Goal: Information Seeking & Learning: Learn about a topic

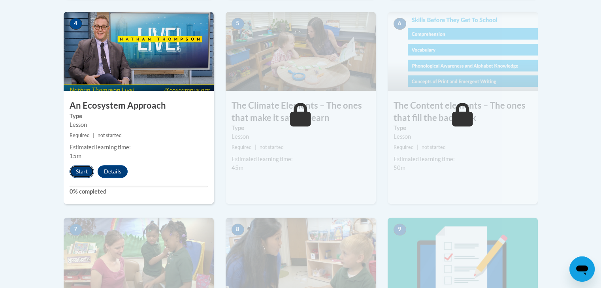
click at [79, 173] on button "Start" at bounding box center [82, 171] width 25 height 13
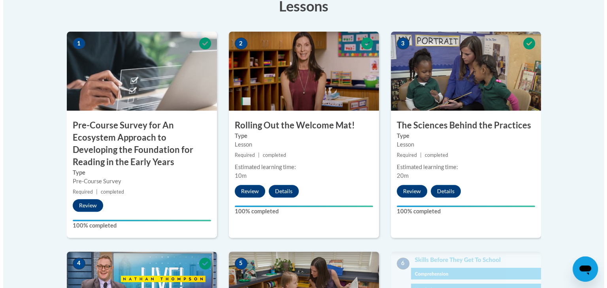
scroll to position [505, 0]
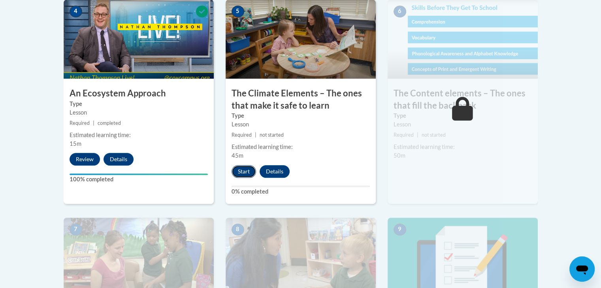
click at [249, 171] on button "Start" at bounding box center [244, 171] width 25 height 13
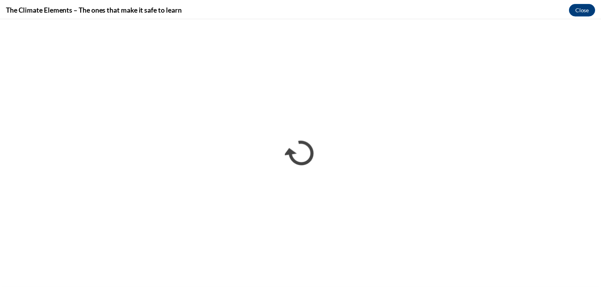
scroll to position [0, 0]
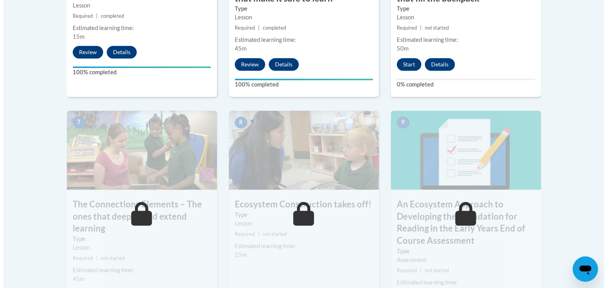
scroll to position [612, 0]
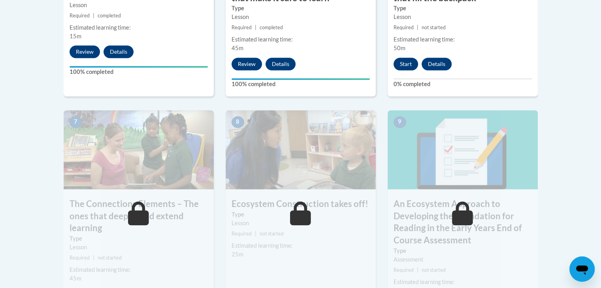
click at [404, 60] on button "Start" at bounding box center [406, 64] width 25 height 13
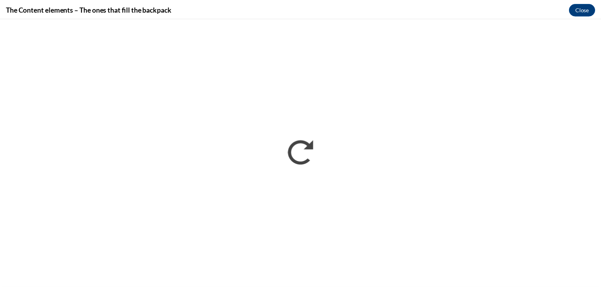
scroll to position [0, 0]
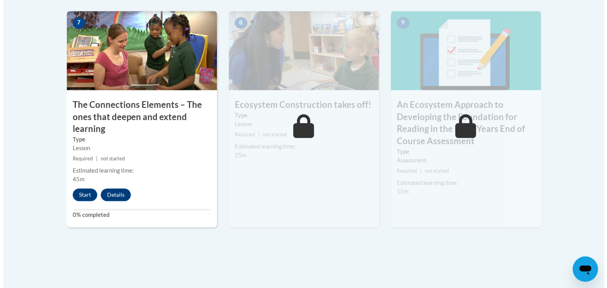
scroll to position [698, 0]
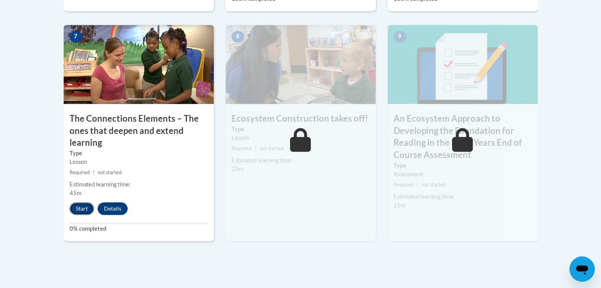
click at [84, 206] on button "Start" at bounding box center [82, 208] width 25 height 13
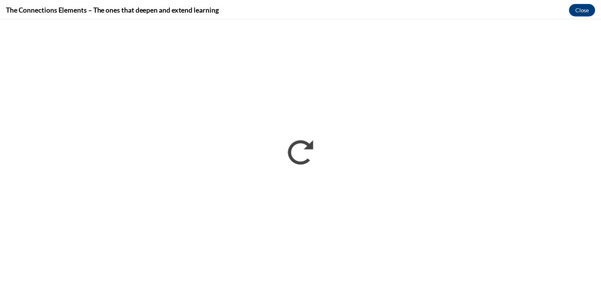
scroll to position [0, 0]
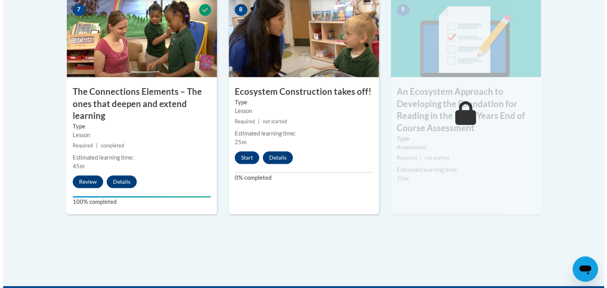
scroll to position [743, 0]
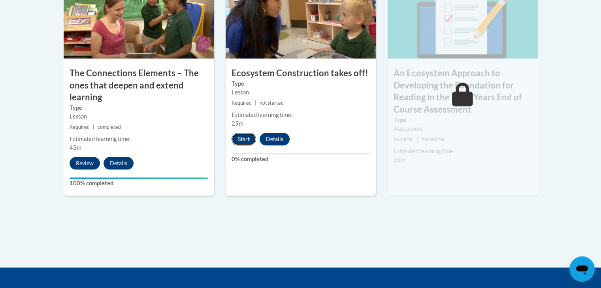
click at [244, 139] on button "Start" at bounding box center [244, 139] width 25 height 13
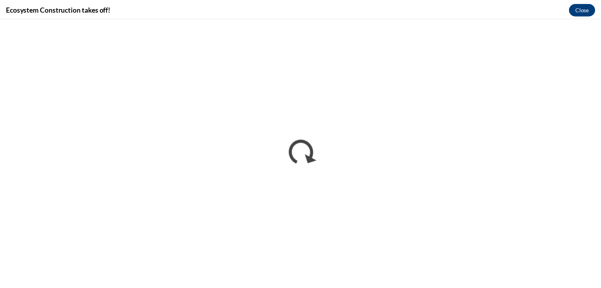
scroll to position [0, 0]
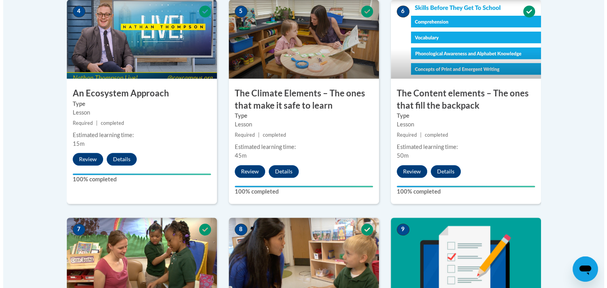
scroll to position [757, 0]
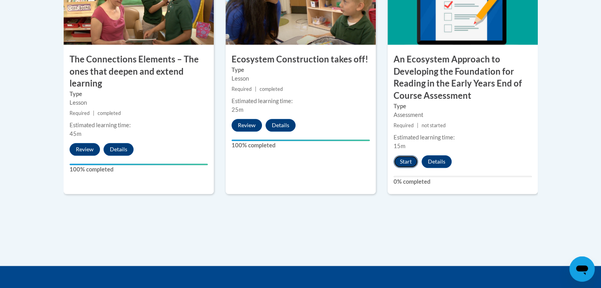
click at [406, 162] on button "Start" at bounding box center [406, 161] width 25 height 13
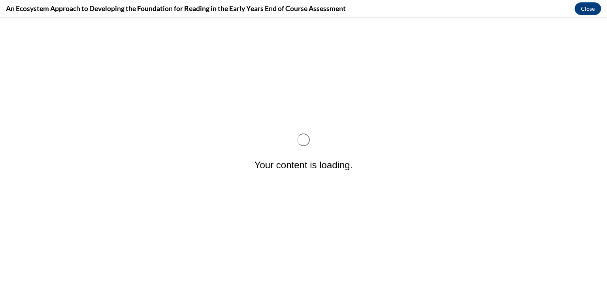
scroll to position [0, 0]
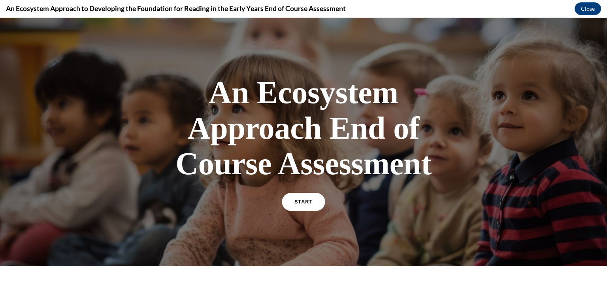
click at [298, 202] on span "START" at bounding box center [304, 202] width 18 height 6
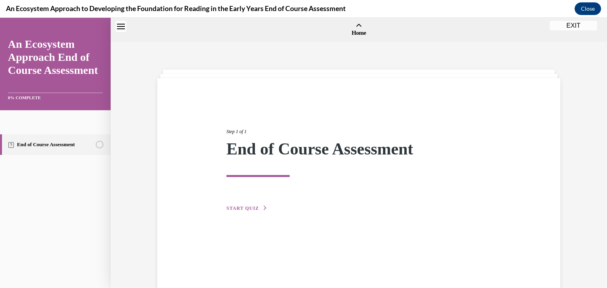
scroll to position [25, 0]
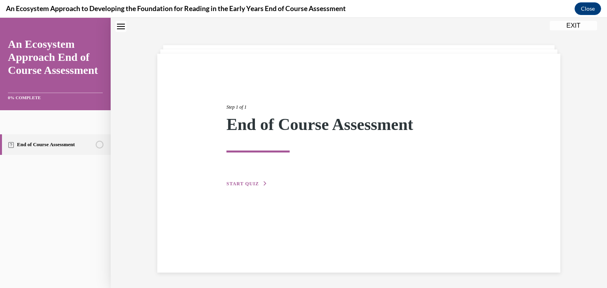
click at [239, 182] on span "START QUIZ" at bounding box center [243, 184] width 32 height 6
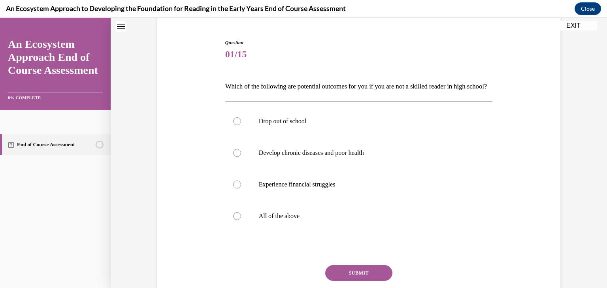
scroll to position [70, 0]
click at [326, 233] on label "All of the above" at bounding box center [359, 217] width 268 height 32
click at [241, 221] on input "All of the above" at bounding box center [237, 217] width 8 height 8
radio input "true"
click at [340, 138] on label "Drop out of school" at bounding box center [359, 122] width 268 height 32
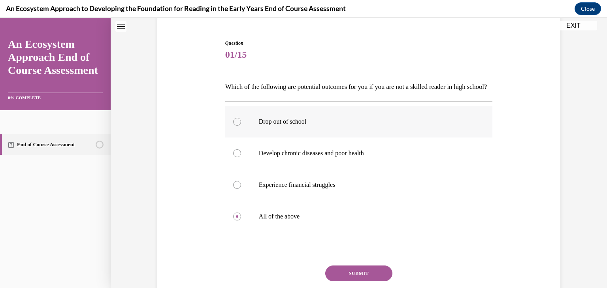
click at [241, 126] on input "Drop out of school" at bounding box center [237, 122] width 8 height 8
radio input "true"
click at [354, 281] on button "SUBMIT" at bounding box center [358, 274] width 67 height 16
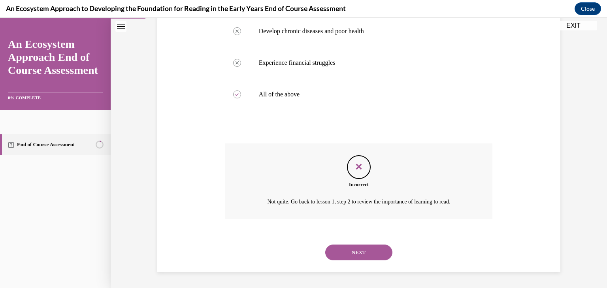
scroll to position [206, 0]
click at [369, 251] on button "NEXT" at bounding box center [358, 253] width 67 height 16
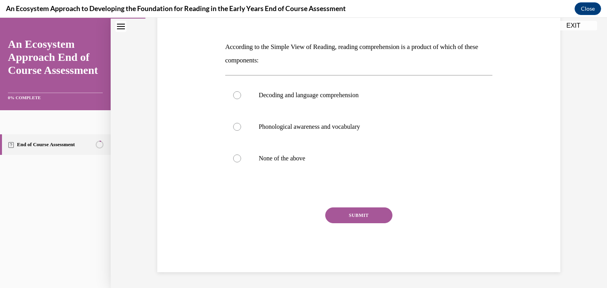
scroll to position [88, 0]
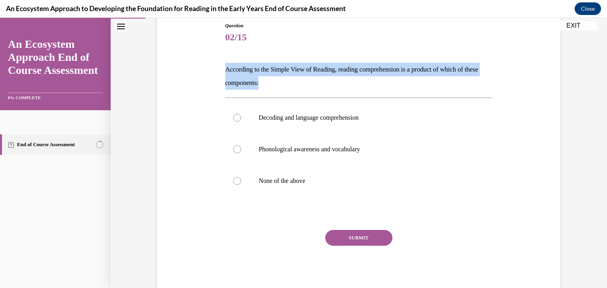
drag, startPoint x: 295, startPoint y: 84, endPoint x: 219, endPoint y: 66, distance: 78.0
click at [219, 66] on div "Question 02/15 According to the Simple View of Reading, reading comprehension i…" at bounding box center [358, 146] width 407 height 297
copy p "According to the Simple View of Reading, reading comprehension is a product of …"
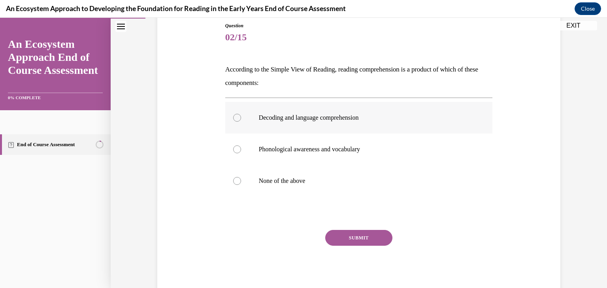
click at [276, 118] on p "Decoding and language comprehension" at bounding box center [366, 118] width 214 height 8
click at [241, 118] on input "Decoding and language comprehension" at bounding box center [237, 118] width 8 height 8
radio input "true"
click at [339, 233] on button "SUBMIT" at bounding box center [358, 238] width 67 height 16
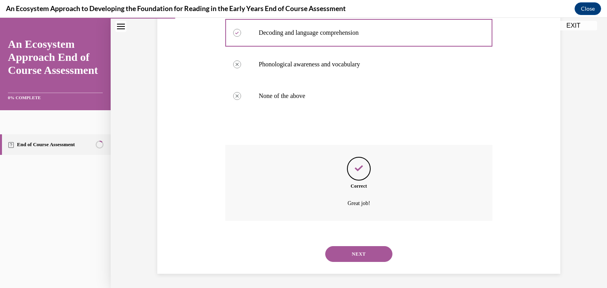
scroll to position [174, 0]
click at [360, 258] on button "NEXT" at bounding box center [358, 253] width 67 height 16
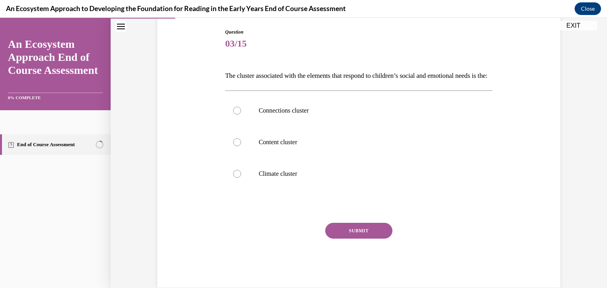
scroll to position [110, 0]
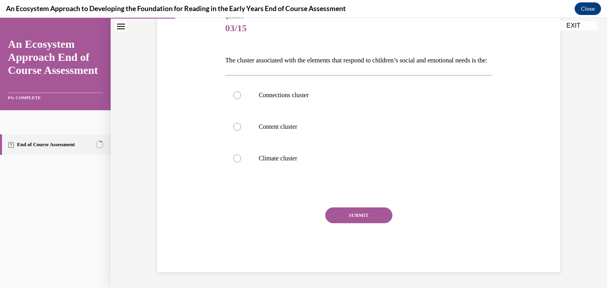
drag, startPoint x: 278, startPoint y: 79, endPoint x: 214, endPoint y: 66, distance: 65.7
click at [214, 66] on div "Question 03/15 The cluster associated with the elements that respond to childre…" at bounding box center [358, 130] width 407 height 283
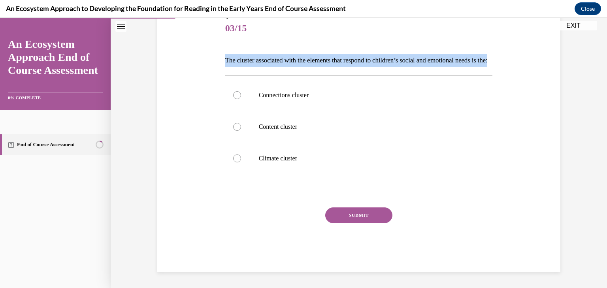
drag, startPoint x: 263, startPoint y: 62, endPoint x: 220, endPoint y: 46, distance: 45.5
click at [223, 46] on div "Question 03/15 The cluster associated with the elements that respond to childre…" at bounding box center [359, 136] width 272 height 271
copy p "The cluster associated with the elements that respond to children’s social and …"
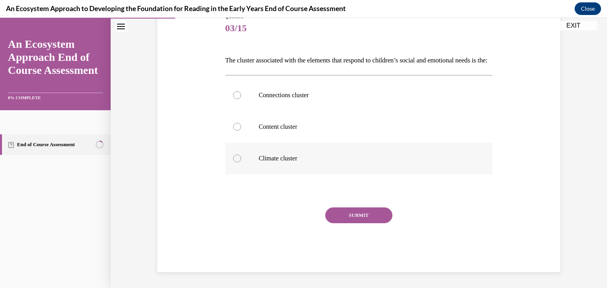
click at [299, 158] on p "Climate cluster" at bounding box center [366, 159] width 214 height 8
click at [241, 158] on input "Climate cluster" at bounding box center [237, 159] width 8 height 8
radio input "true"
click at [345, 211] on button "SUBMIT" at bounding box center [358, 216] width 67 height 16
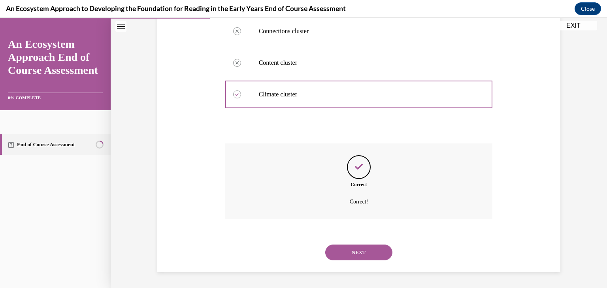
scroll to position [174, 0]
click at [357, 255] on button "NEXT" at bounding box center [358, 253] width 67 height 16
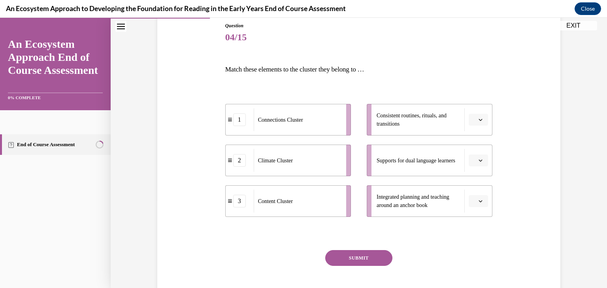
scroll to position [88, 0]
drag, startPoint x: 433, startPoint y: 206, endPoint x: 373, endPoint y: 196, distance: 60.5
click at [373, 196] on li "Integrated planning and teaching around an anchor book" at bounding box center [430, 201] width 126 height 32
click at [433, 213] on li "Integrated planning and teaching around an anchor book" at bounding box center [430, 201] width 126 height 32
click at [479, 200] on icon "button" at bounding box center [481, 201] width 4 height 4
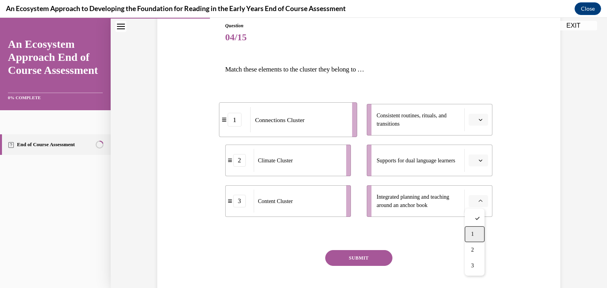
click at [474, 236] on span "1" at bounding box center [472, 234] width 3 height 6
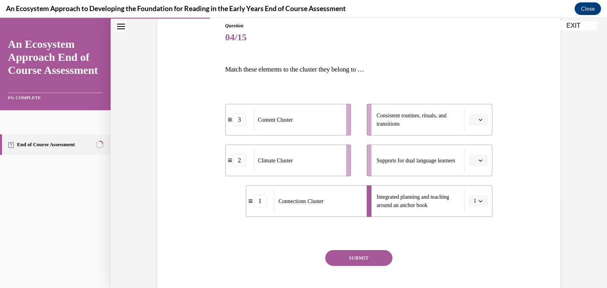
click at [479, 161] on icon "button" at bounding box center [481, 161] width 4 height 4
click at [476, 211] on div "2" at bounding box center [475, 210] width 20 height 16
click at [479, 118] on icon "button" at bounding box center [481, 120] width 4 height 4
click at [472, 187] on span "3" at bounding box center [472, 185] width 3 height 6
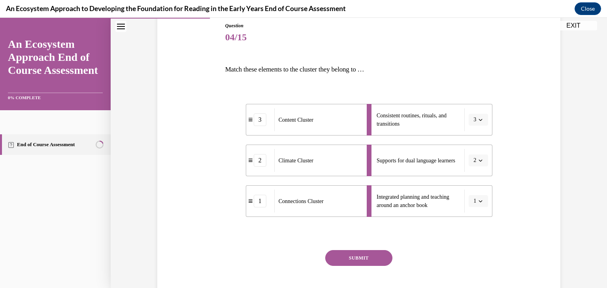
click at [364, 257] on button "SUBMIT" at bounding box center [358, 258] width 67 height 16
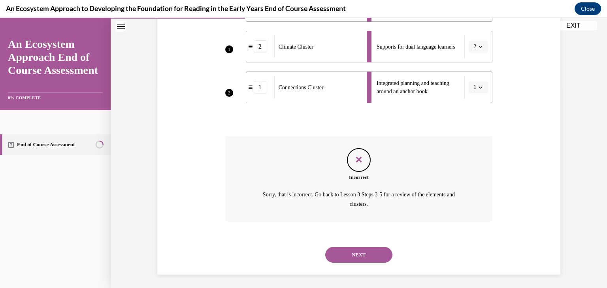
scroll to position [204, 0]
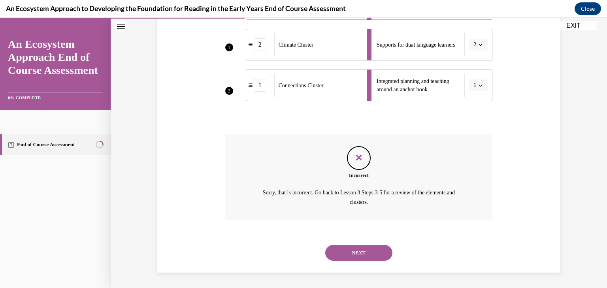
click at [380, 252] on button "NEXT" at bounding box center [358, 253] width 67 height 16
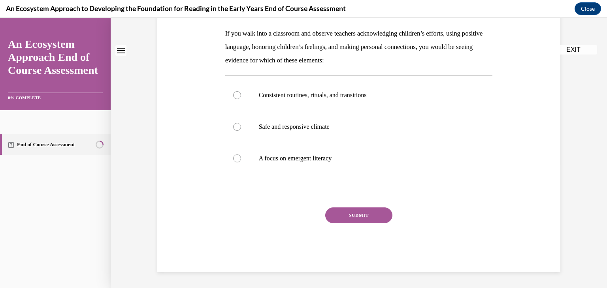
scroll to position [0, 0]
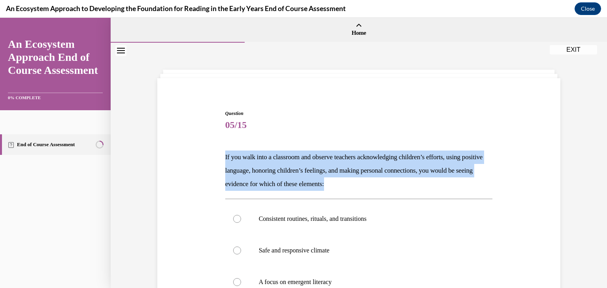
drag, startPoint x: 371, startPoint y: 182, endPoint x: 218, endPoint y: 154, distance: 155.1
click at [218, 154] on div "Question 05/15 If you walk into a classroom and observe teachers acknowledging …" at bounding box center [358, 241] width 407 height 310
copy p "If you walk into a classroom and observe teachers acknowledging children’s effo…"
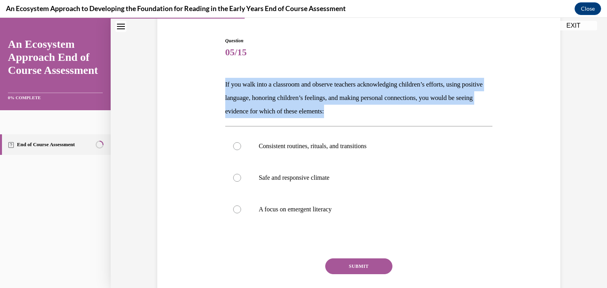
scroll to position [76, 0]
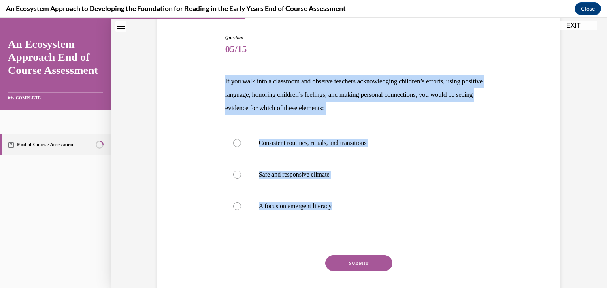
drag, startPoint x: 347, startPoint y: 207, endPoint x: 208, endPoint y: 83, distance: 186.3
click at [208, 83] on div "Question 05/15 If you walk into a classroom and observe teachers acknowledging …" at bounding box center [358, 165] width 407 height 310
copy div "If you walk into a classroom and observe teachers acknowledging children’s effo…"
click at [293, 175] on p "Safe and responsive climate" at bounding box center [366, 175] width 214 height 8
click at [241, 175] on input "Safe and responsive climate" at bounding box center [237, 175] width 8 height 8
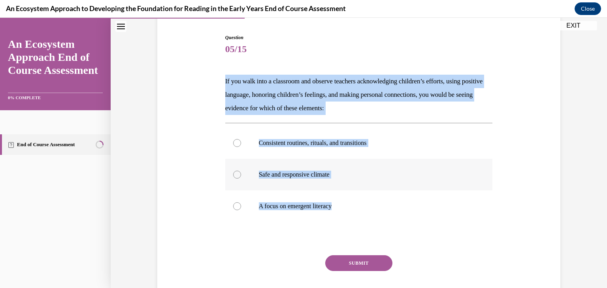
radio input "true"
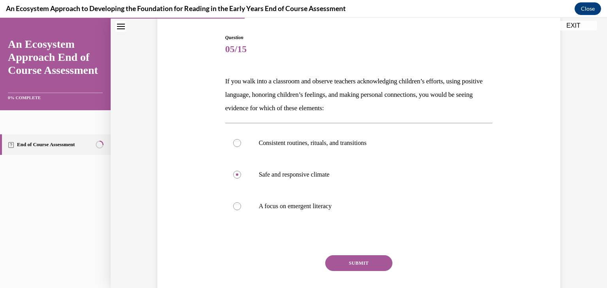
click at [347, 259] on button "SUBMIT" at bounding box center [358, 263] width 67 height 16
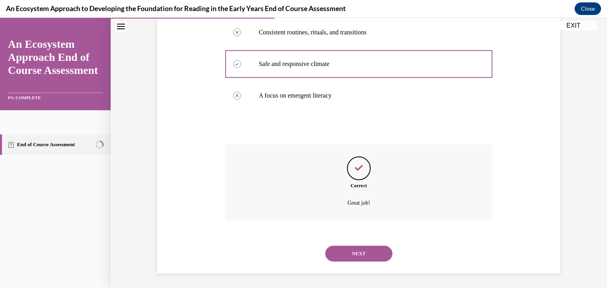
scroll to position [187, 0]
click at [365, 258] on button "NEXT" at bounding box center [358, 253] width 67 height 16
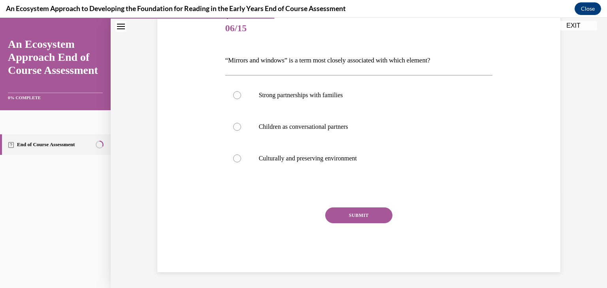
scroll to position [88, 0]
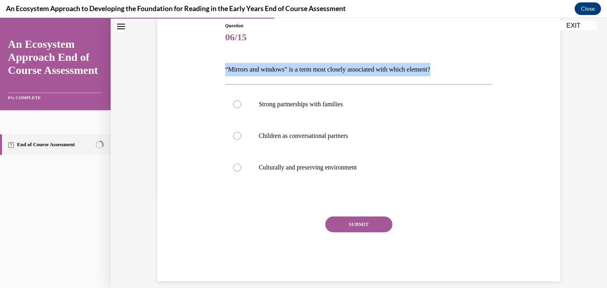
drag, startPoint x: 454, startPoint y: 69, endPoint x: 211, endPoint y: 66, distance: 242.4
click at [211, 66] on div "Question 06/15 “Mirrors and windows” is a term most closely associated with whi…" at bounding box center [358, 139] width 407 height 283
click at [287, 67] on p "“Mirrors and windows” is a term most closely associated with which element?" at bounding box center [359, 69] width 268 height 13
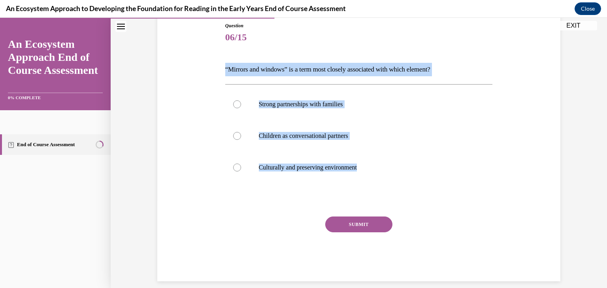
drag, startPoint x: 382, startPoint y: 168, endPoint x: 209, endPoint y: 66, distance: 200.5
click at [209, 66] on div "Question 06/15 “Mirrors and windows” is a term most closely associated with whi…" at bounding box center [358, 139] width 407 height 283
copy div "“Mirrors and windows” is a term most closely associated with which element? Str…"
click at [306, 164] on p "Culturally and preserving environment" at bounding box center [366, 168] width 214 height 8
click at [241, 164] on input "Culturally and preserving environment" at bounding box center [237, 168] width 8 height 8
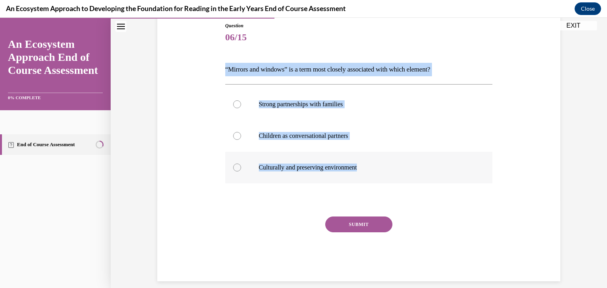
radio input "true"
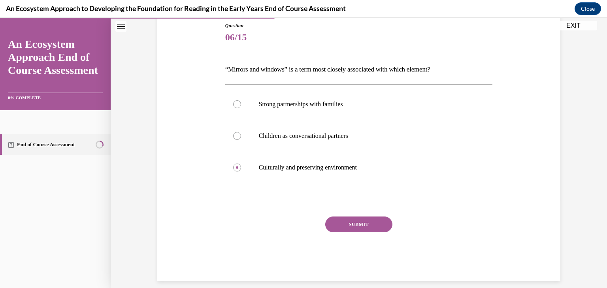
click at [354, 229] on button "SUBMIT" at bounding box center [358, 225] width 67 height 16
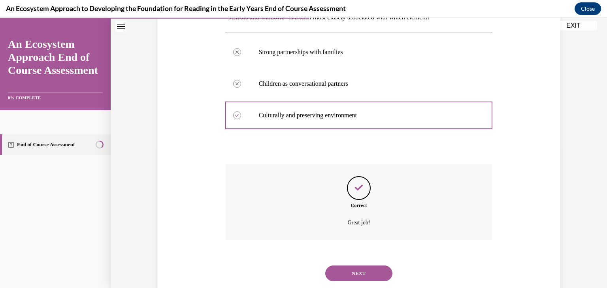
scroll to position [161, 0]
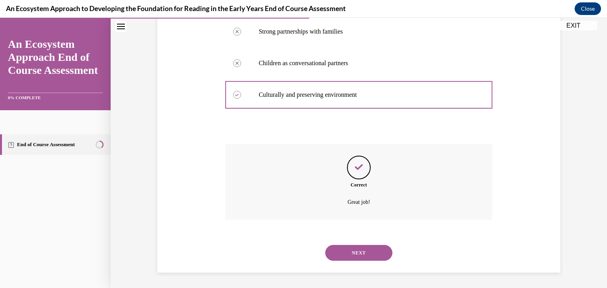
click at [360, 250] on button "NEXT" at bounding box center [358, 253] width 67 height 16
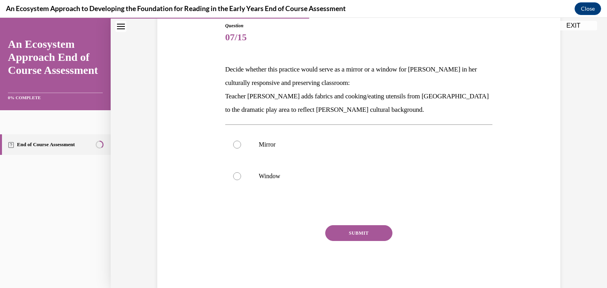
scroll to position [105, 0]
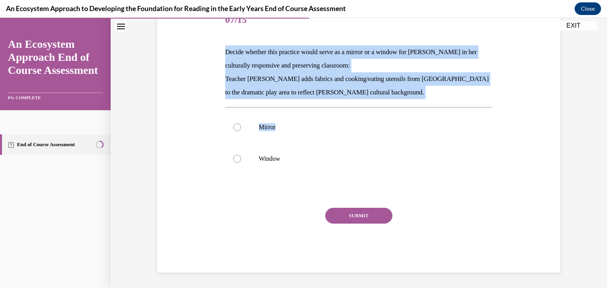
drag, startPoint x: 341, startPoint y: 111, endPoint x: 210, endPoint y: 45, distance: 147.1
click at [210, 45] on div "Question 07/15 Decide whether this practice would serve as a mirror or a window…" at bounding box center [358, 127] width 407 height 292
drag, startPoint x: 309, startPoint y: 161, endPoint x: 210, endPoint y: 48, distance: 150.2
click at [210, 48] on div "Question 07/15 Decide whether this practice would serve as a mirror or a window…" at bounding box center [358, 127] width 407 height 292
copy div "Decide whether this practice would serve as a mirror or a window for Mei Ling i…"
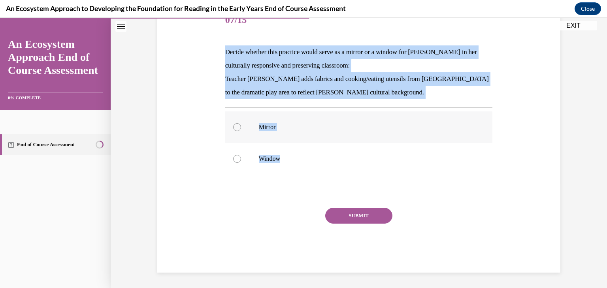
click at [260, 122] on label "Mirror" at bounding box center [359, 128] width 268 height 32
click at [241, 123] on input "Mirror" at bounding box center [237, 127] width 8 height 8
radio input "true"
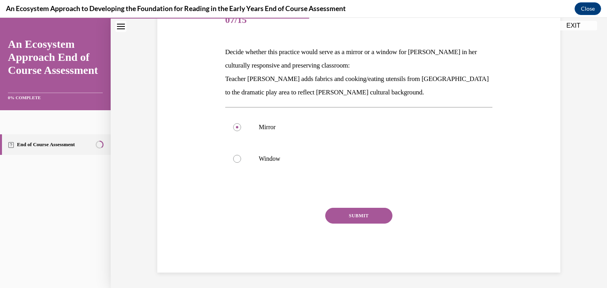
click at [352, 218] on button "SUBMIT" at bounding box center [358, 216] width 67 height 16
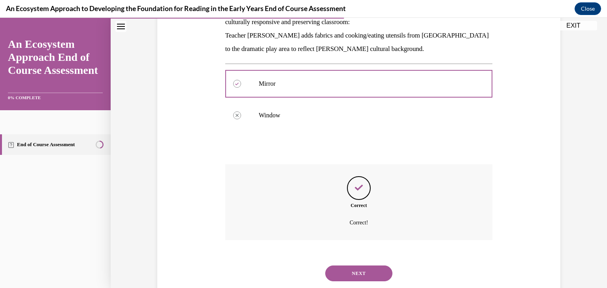
scroll to position [169, 0]
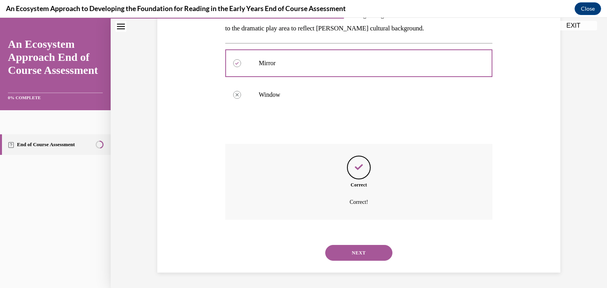
click at [365, 252] on button "NEXT" at bounding box center [358, 253] width 67 height 16
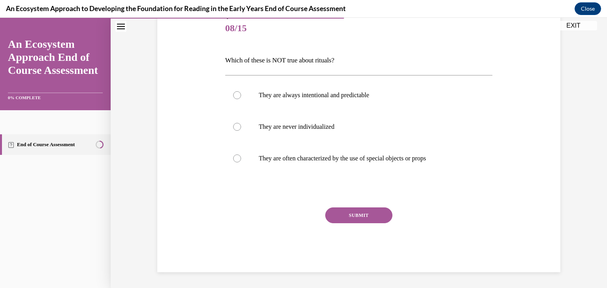
scroll to position [88, 0]
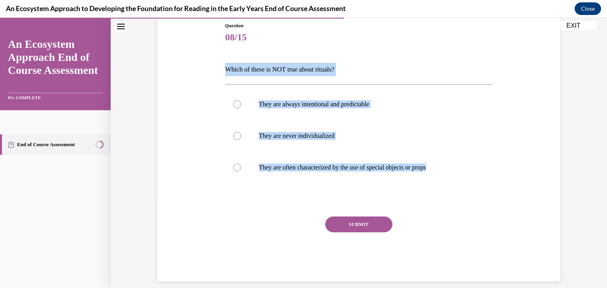
drag, startPoint x: 461, startPoint y: 167, endPoint x: 206, endPoint y: 66, distance: 273.9
click at [206, 66] on div "Question 08/15 Which of these is NOT true about rituals? They are always intent…" at bounding box center [358, 139] width 407 height 283
copy div "Which of these is NOT true about rituals? They are always intentional and predi…"
click at [318, 132] on label "They are never individualized" at bounding box center [359, 136] width 268 height 32
click at [241, 132] on input "They are never individualized" at bounding box center [237, 136] width 8 height 8
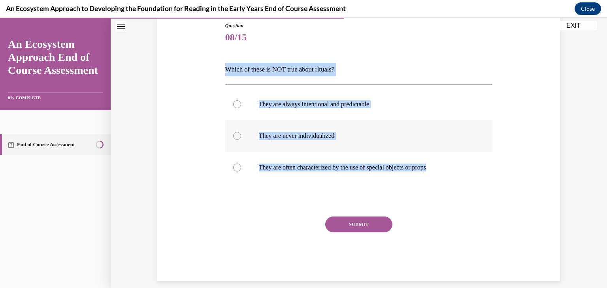
radio input "true"
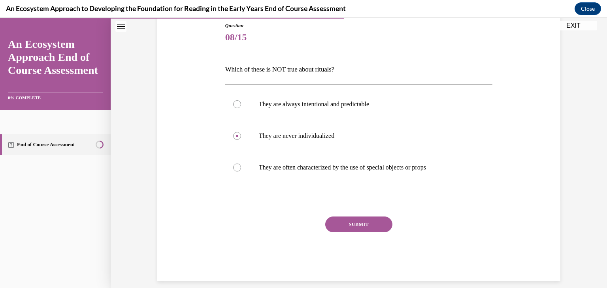
click at [352, 225] on button "SUBMIT" at bounding box center [358, 225] width 67 height 16
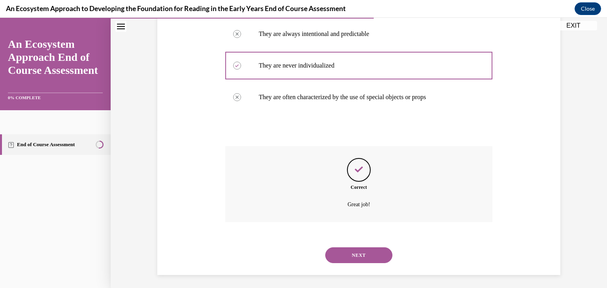
scroll to position [161, 0]
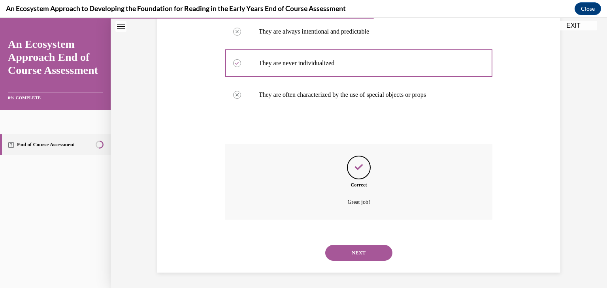
click at [363, 253] on button "NEXT" at bounding box center [358, 253] width 67 height 16
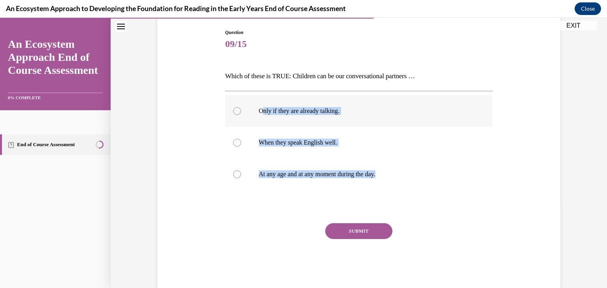
scroll to position [96, 0]
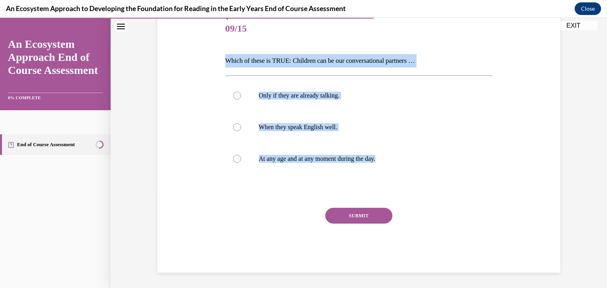
drag, startPoint x: 411, startPoint y: 170, endPoint x: 212, endPoint y: 58, distance: 228.4
click at [212, 58] on div "Question 09/15 Which of these is TRUE: Children can be our conversational partn…" at bounding box center [358, 131] width 407 height 283
copy div "Which of these is TRUE: Children can be our conversational partners … Only if t…"
click at [318, 154] on label "At any age and at any moment during the day." at bounding box center [359, 159] width 268 height 32
click at [241, 155] on input "At any age and at any moment during the day." at bounding box center [237, 159] width 8 height 8
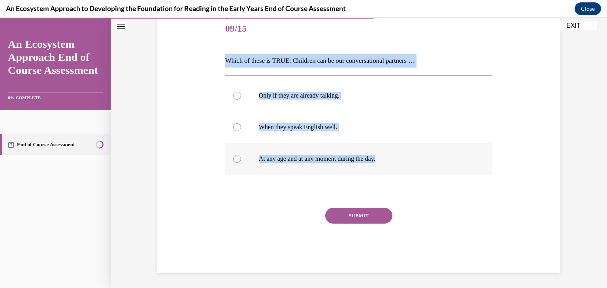
radio input "true"
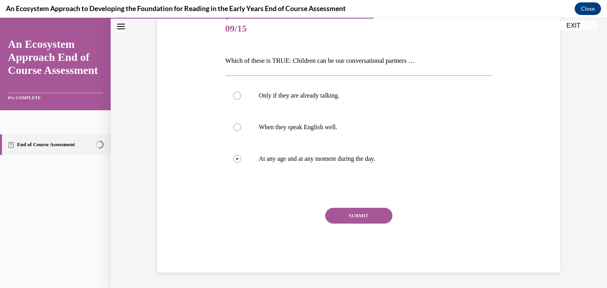
click at [356, 221] on button "SUBMIT" at bounding box center [358, 216] width 67 height 16
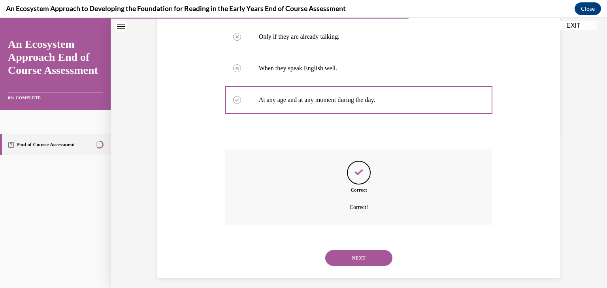
scroll to position [161, 0]
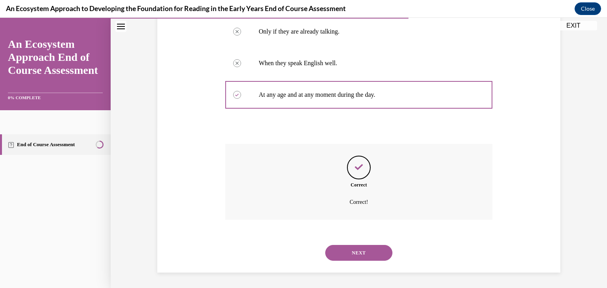
click at [372, 258] on button "NEXT" at bounding box center [358, 253] width 67 height 16
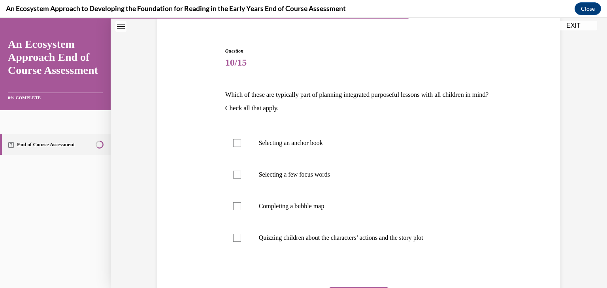
scroll to position [64, 0]
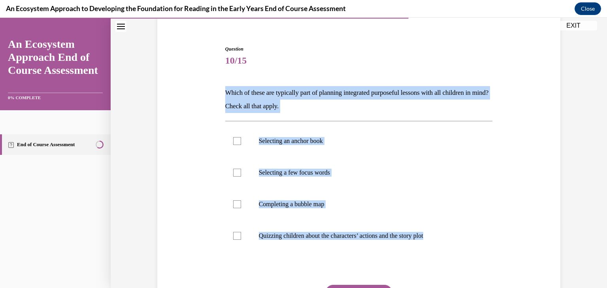
drag, startPoint x: 475, startPoint y: 239, endPoint x: 214, endPoint y: 85, distance: 302.8
click at [214, 85] on div "Question 10/15 Which of these are typically part of planning integrated purpose…" at bounding box center [358, 186] width 407 height 328
copy div "Which of these are typically part of planning integrated purposeful lessons wit…"
click at [275, 139] on p "Selecting an anchor book" at bounding box center [366, 141] width 214 height 8
click at [241, 139] on input "Selecting an anchor book" at bounding box center [237, 141] width 8 height 8
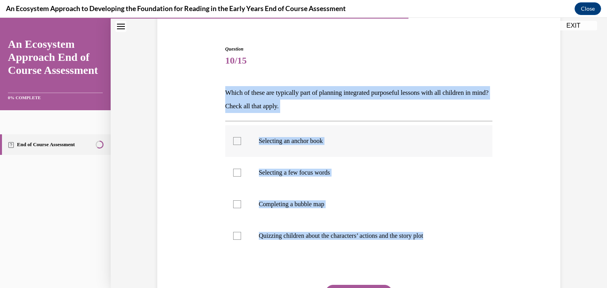
checkbox input "true"
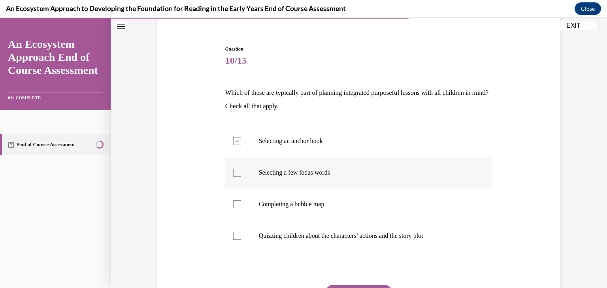
click at [275, 171] on p "Selecting a few focus words" at bounding box center [366, 173] width 214 height 8
click at [241, 171] on input "Selecting a few focus words" at bounding box center [237, 173] width 8 height 8
checkbox input "true"
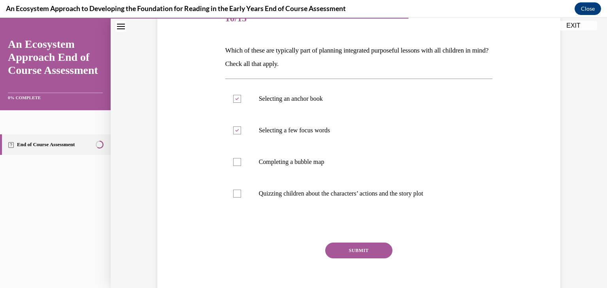
scroll to position [108, 0]
click at [356, 255] on button "SUBMIT" at bounding box center [358, 250] width 67 height 16
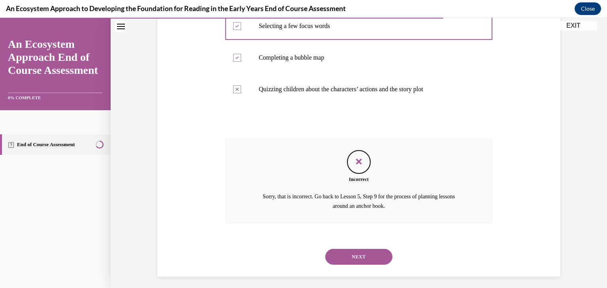
scroll to position [215, 0]
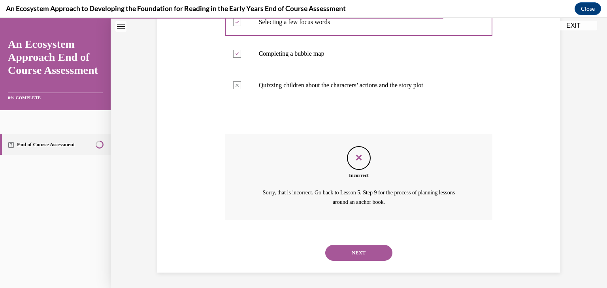
click at [354, 256] on button "NEXT" at bounding box center [358, 253] width 67 height 16
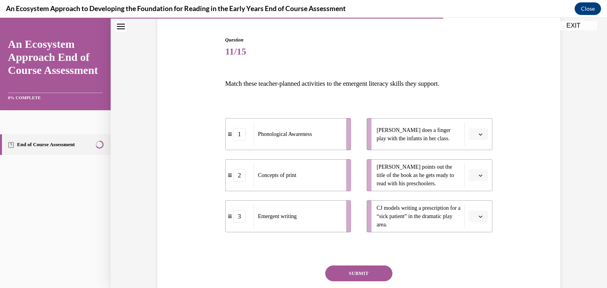
scroll to position [74, 0]
drag, startPoint x: 415, startPoint y: 225, endPoint x: 369, endPoint y: 208, distance: 49.2
click at [369, 208] on li "CJ models writing a prescription for a “sick patient” in the dramatic play area." at bounding box center [430, 216] width 126 height 32
click at [475, 218] on button "button" at bounding box center [478, 216] width 19 height 12
click at [471, 197] on div "3" at bounding box center [475, 198] width 20 height 16
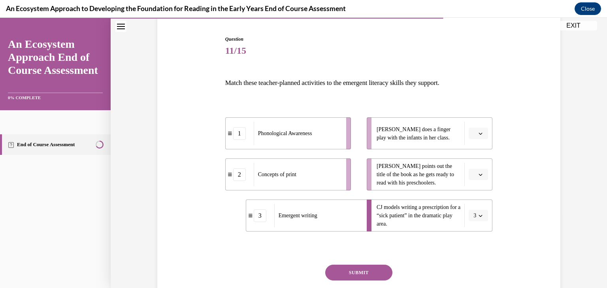
click at [480, 172] on span "button" at bounding box center [481, 175] width 6 height 6
click at [471, 220] on div "2" at bounding box center [475, 224] width 20 height 16
click at [480, 131] on span "button" at bounding box center [481, 134] width 6 height 6
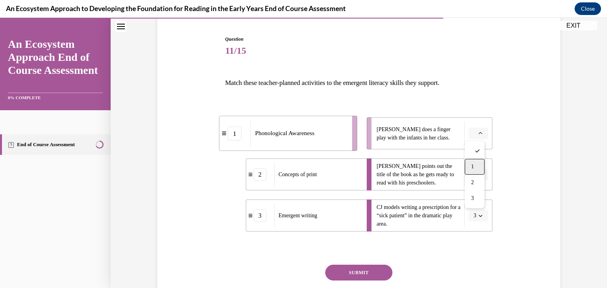
click at [476, 163] on div "1" at bounding box center [475, 167] width 20 height 16
click at [360, 267] on button "SUBMIT" at bounding box center [358, 273] width 67 height 16
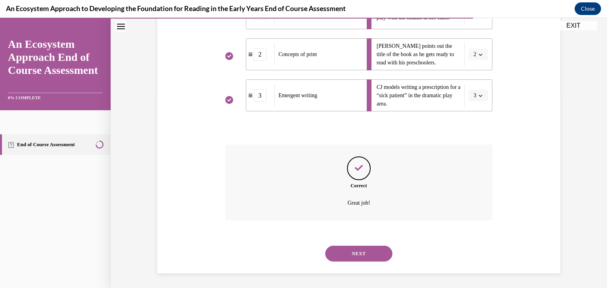
scroll to position [195, 0]
click at [356, 259] on button "NEXT" at bounding box center [358, 253] width 67 height 16
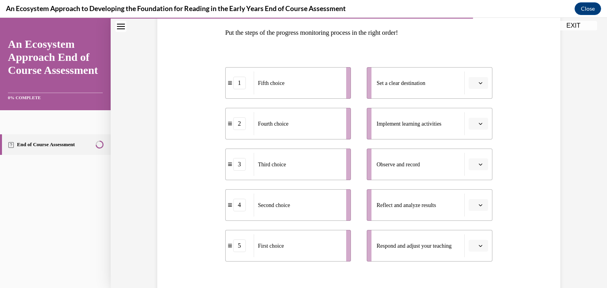
scroll to position [125, 0]
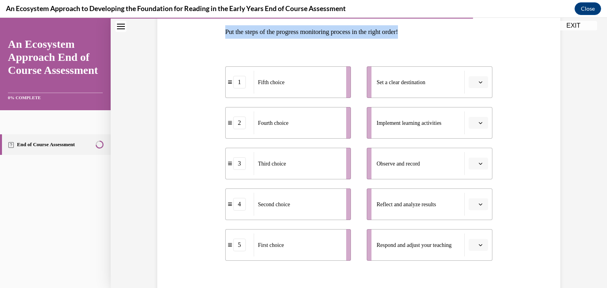
drag, startPoint x: 423, startPoint y: 31, endPoint x: 215, endPoint y: 26, distance: 208.1
click at [215, 26] on div "Question 12/15 Put the steps of the progress monitoring process in the right or…" at bounding box center [358, 160] width 407 height 398
copy p "Put the steps of the progress monitoring process in the right order!"
click at [476, 85] on button "button" at bounding box center [478, 82] width 19 height 12
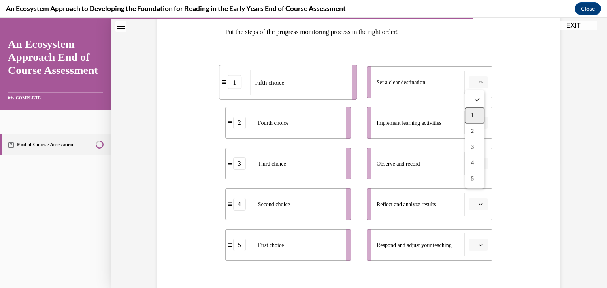
click at [469, 117] on div "1" at bounding box center [475, 116] width 20 height 16
click at [479, 124] on icon "button" at bounding box center [481, 123] width 4 height 4
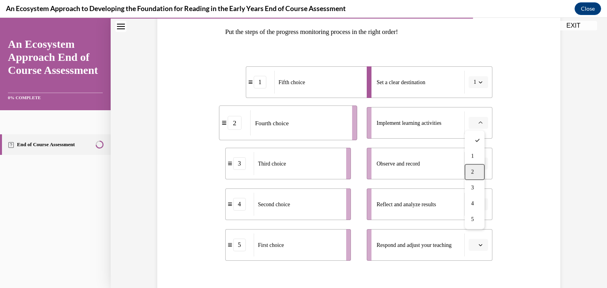
click at [472, 170] on span "2" at bounding box center [472, 172] width 3 height 6
click at [475, 164] on button "button" at bounding box center [478, 164] width 19 height 12
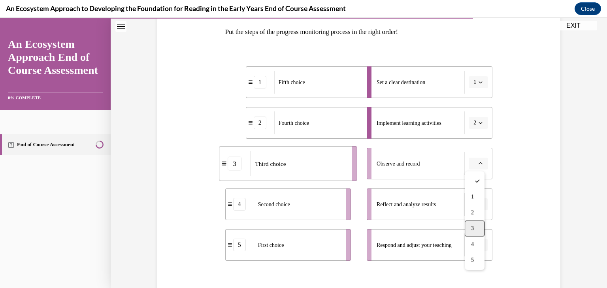
click at [471, 225] on div "3" at bounding box center [475, 229] width 20 height 16
click at [478, 206] on span "button" at bounding box center [481, 205] width 6 height 6
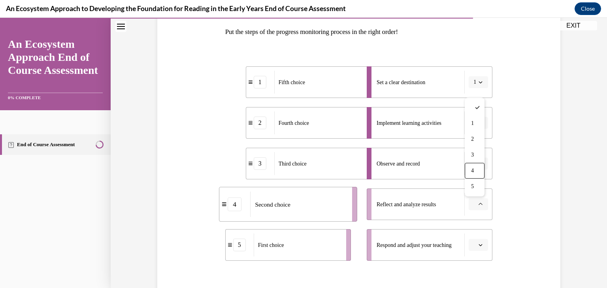
click at [505, 183] on div "Question 12/15 Put the steps of the progress monitoring process in the right or…" at bounding box center [358, 160] width 407 height 398
click at [474, 85] on button "1" at bounding box center [478, 82] width 19 height 12
click at [476, 175] on div "5" at bounding box center [473, 179] width 20 height 16
click at [479, 123] on icon "button" at bounding box center [481, 123] width 4 height 2
click at [477, 197] on div "4" at bounding box center [473, 204] width 20 height 16
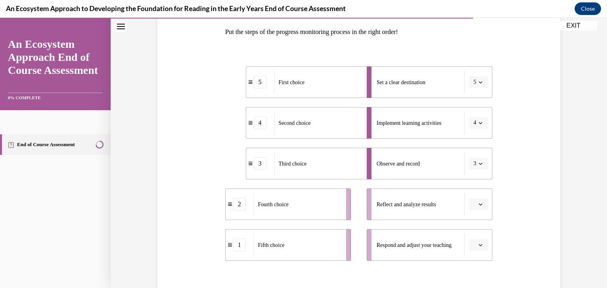
click at [481, 203] on button "button" at bounding box center [478, 205] width 19 height 12
click at [478, 140] on div "2" at bounding box center [475, 139] width 20 height 16
click at [476, 242] on button "button" at bounding box center [478, 245] width 19 height 12
click at [474, 169] on div "1" at bounding box center [475, 164] width 20 height 16
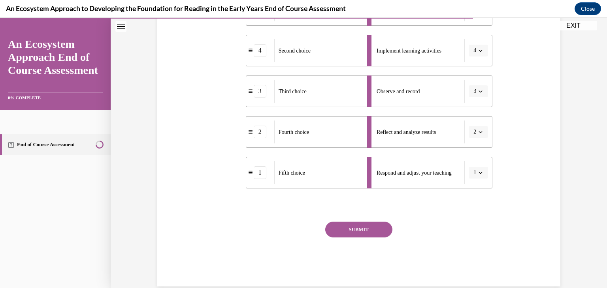
scroll to position [199, 0]
click at [356, 228] on button "SUBMIT" at bounding box center [358, 229] width 67 height 16
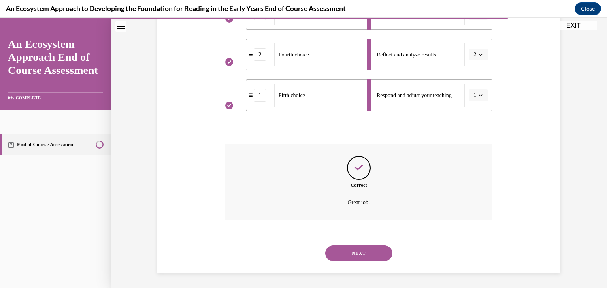
scroll to position [276, 0]
click at [356, 255] on button "NEXT" at bounding box center [358, 253] width 67 height 16
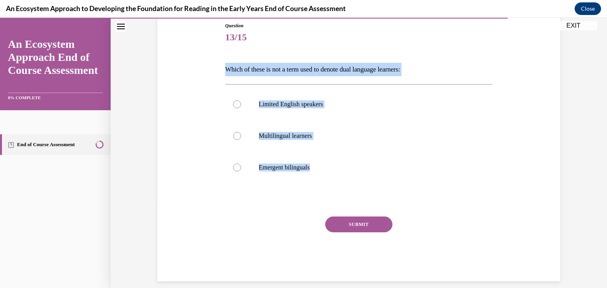
drag, startPoint x: 346, startPoint y: 167, endPoint x: 222, endPoint y: 73, distance: 155.6
click at [223, 73] on div "Question 13/15 Which of these is not a term used to denote dual language learne…" at bounding box center [359, 145] width 272 height 271
click at [326, 128] on label "Multilingual learners" at bounding box center [359, 136] width 268 height 32
click at [241, 132] on input "Multilingual learners" at bounding box center [237, 136] width 8 height 8
radio input "true"
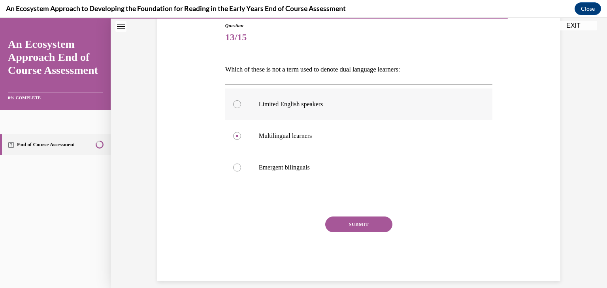
click at [321, 100] on label "Limited English speakers" at bounding box center [359, 105] width 268 height 32
click at [241, 100] on input "Limited English speakers" at bounding box center [237, 104] width 8 height 8
radio input "true"
click at [353, 224] on button "SUBMIT" at bounding box center [358, 225] width 67 height 16
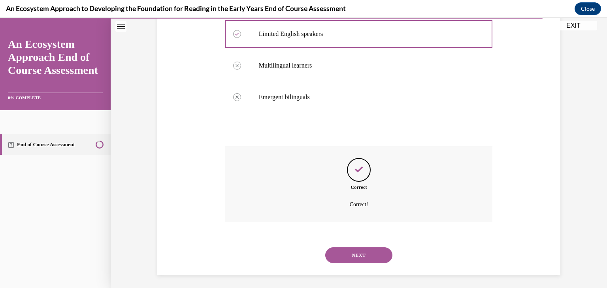
scroll to position [161, 0]
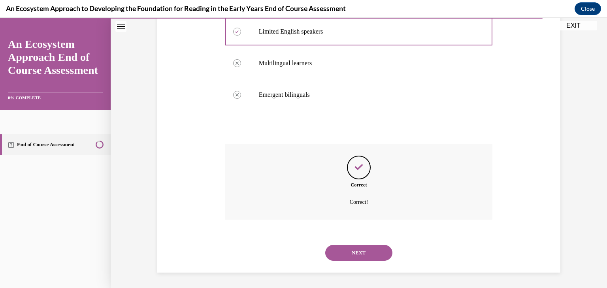
drag, startPoint x: 362, startPoint y: 261, endPoint x: 361, endPoint y: 255, distance: 6.7
click at [361, 255] on div "NEXT" at bounding box center [359, 253] width 268 height 32
click at [361, 255] on button "NEXT" at bounding box center [358, 253] width 67 height 16
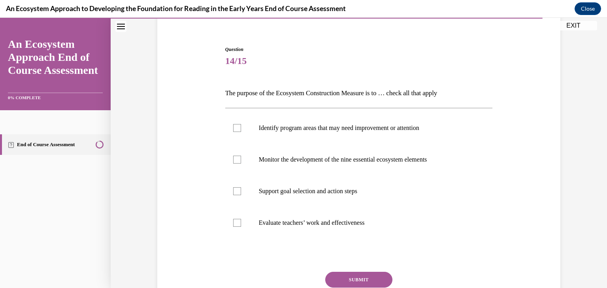
scroll to position [76, 0]
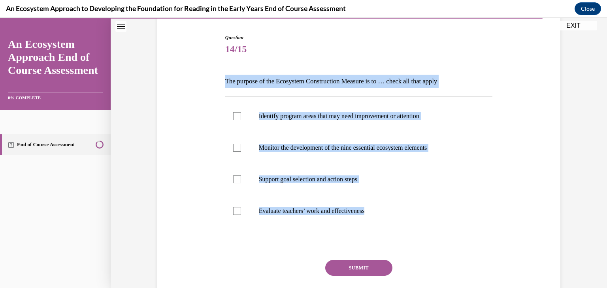
drag, startPoint x: 395, startPoint y: 206, endPoint x: 219, endPoint y: 79, distance: 216.3
click at [219, 79] on div "Question 14/15 The purpose of the Ecosystem Construction Measure is to … check …" at bounding box center [358, 167] width 407 height 315
click at [333, 116] on p "Identify program areas that may need improvement or attention" at bounding box center [366, 116] width 214 height 8
click at [241, 116] on input "Identify program areas that may need improvement or attention" at bounding box center [237, 116] width 8 height 8
checkbox input "true"
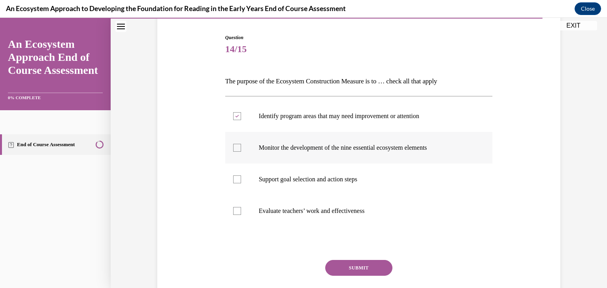
click at [382, 146] on p "Monitor the development of the nine essential ecosystem elements" at bounding box center [366, 148] width 214 height 8
click at [241, 146] on input "Monitor the development of the nine essential ecosystem elements" at bounding box center [237, 148] width 8 height 8
checkbox input "true"
click at [380, 177] on p "Support goal selection and action steps" at bounding box center [366, 180] width 214 height 8
click at [241, 177] on input "Support goal selection and action steps" at bounding box center [237, 180] width 8 height 8
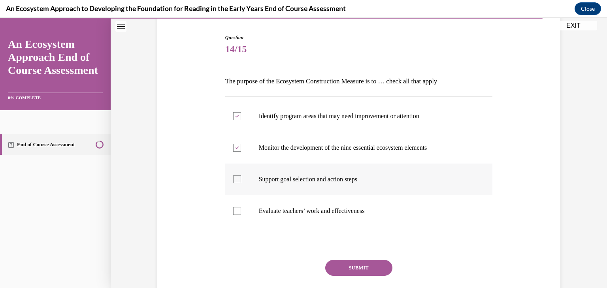
checkbox input "true"
click at [341, 264] on button "SUBMIT" at bounding box center [358, 268] width 67 height 16
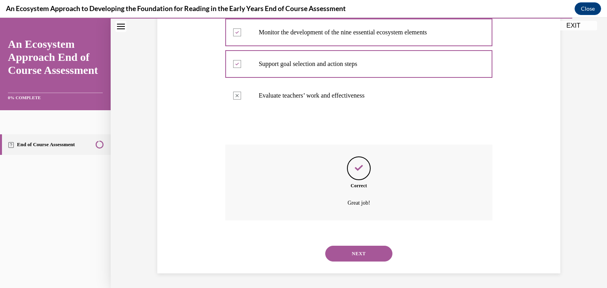
scroll to position [192, 0]
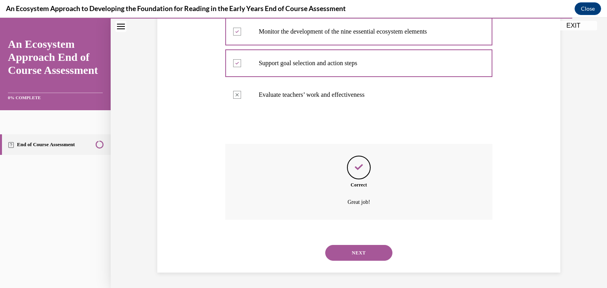
click at [363, 257] on button "NEXT" at bounding box center [358, 253] width 67 height 16
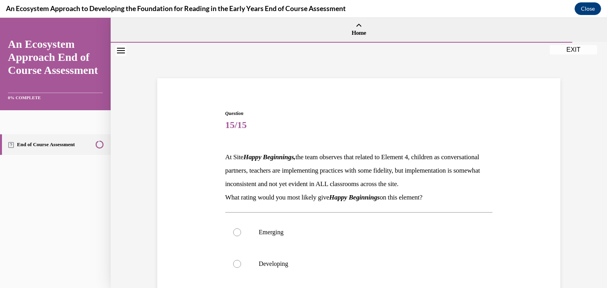
drag, startPoint x: 597, startPoint y: 159, endPoint x: 599, endPoint y: 197, distance: 37.6
click at [599, 197] on div "Question 15/15 At Site Happy Beginnings, the team observes that related to Elem…" at bounding box center [359, 234] width 497 height 383
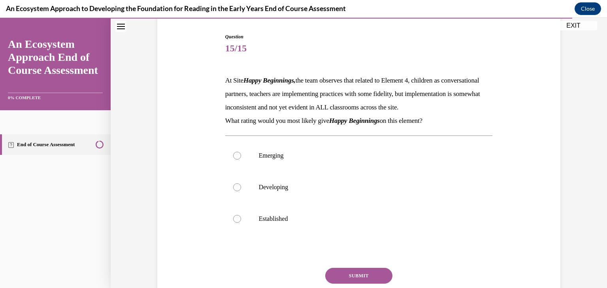
scroll to position [80, 0]
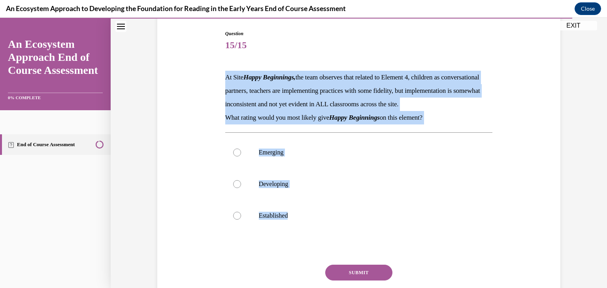
drag, startPoint x: 311, startPoint y: 227, endPoint x: 202, endPoint y: 76, distance: 185.6
click at [202, 76] on div "Question 15/15 At Site Happy Beginnings, the team observes that related to Elem…" at bounding box center [358, 167] width 407 height 323
click at [280, 188] on p "Developing" at bounding box center [366, 184] width 214 height 8
click at [241, 188] on input "Developing" at bounding box center [237, 184] width 8 height 8
radio input "true"
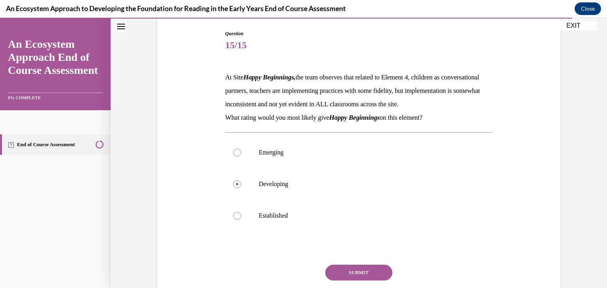
click at [348, 281] on button "SUBMIT" at bounding box center [358, 273] width 67 height 16
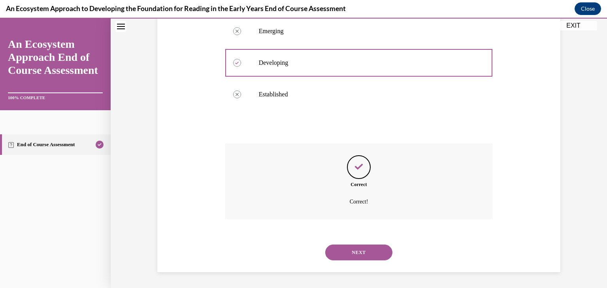
scroll to position [214, 0]
click at [357, 247] on button "NEXT" at bounding box center [358, 253] width 67 height 16
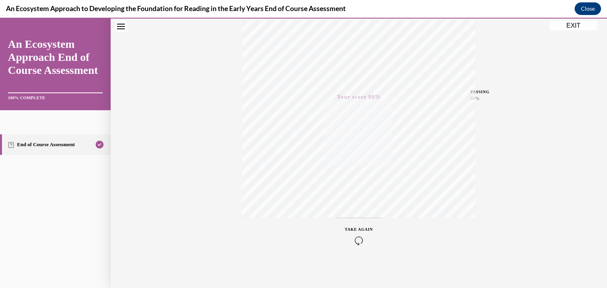
scroll to position [134, 0]
click at [575, 25] on button "EXIT" at bounding box center [573, 25] width 47 height 9
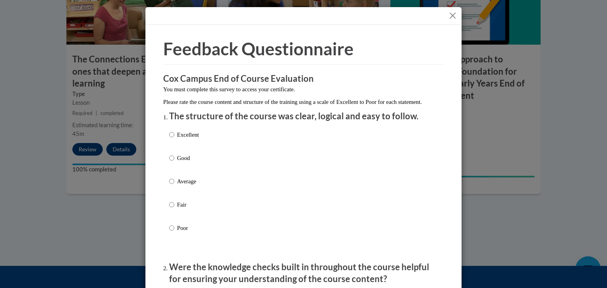
click at [183, 150] on label "Excellent" at bounding box center [184, 140] width 30 height 21
click at [174, 139] on input "Excellent" at bounding box center [171, 134] width 5 height 9
radio input "true"
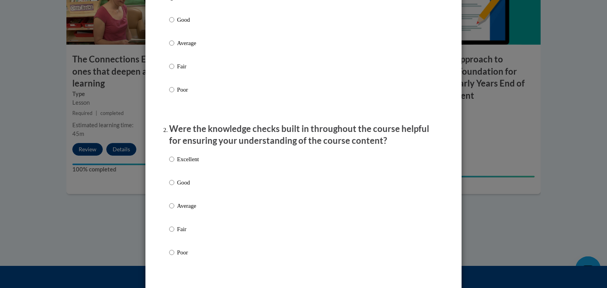
scroll to position [145, 0]
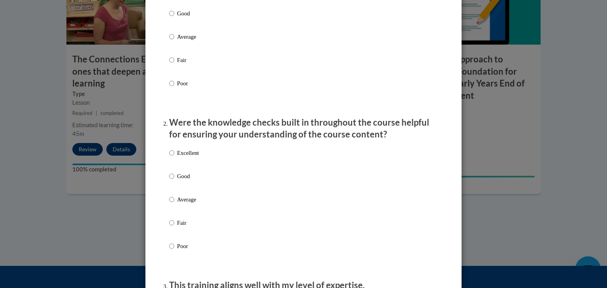
click at [203, 153] on div "Excellent Good Average Fair Poor" at bounding box center [303, 209] width 269 height 129
click at [189, 157] on p "Excellent" at bounding box center [188, 153] width 22 height 9
click at [174, 157] on input "Excellent" at bounding box center [171, 153] width 5 height 9
radio input "true"
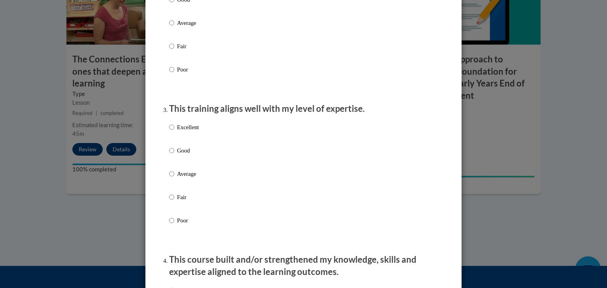
click at [181, 141] on label "Excellent" at bounding box center [184, 133] width 30 height 21
click at [174, 132] on input "Excellent" at bounding box center [171, 127] width 5 height 9
radio input "true"
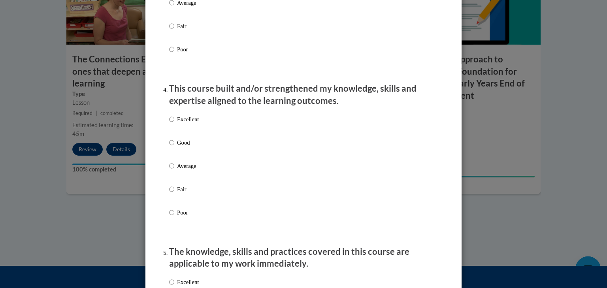
click at [182, 123] on p "Excellent" at bounding box center [188, 119] width 22 height 9
click at [174, 123] on input "Excellent" at bounding box center [171, 119] width 5 height 9
radio input "true"
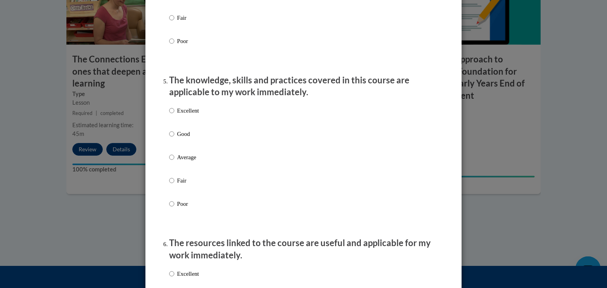
click at [186, 115] on p "Excellent" at bounding box center [188, 110] width 22 height 9
click at [174, 115] on input "Excellent" at bounding box center [171, 110] width 5 height 9
radio input "true"
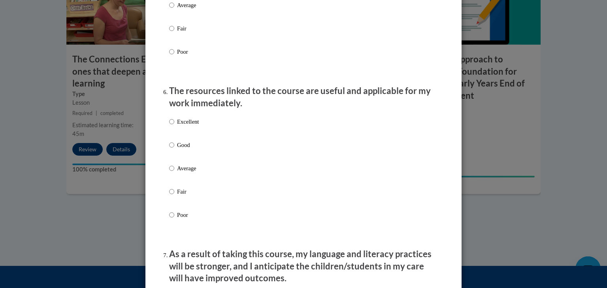
click at [187, 126] on p "Excellent" at bounding box center [188, 121] width 22 height 9
click at [174, 126] on input "Excellent" at bounding box center [171, 121] width 5 height 9
radio input "true"
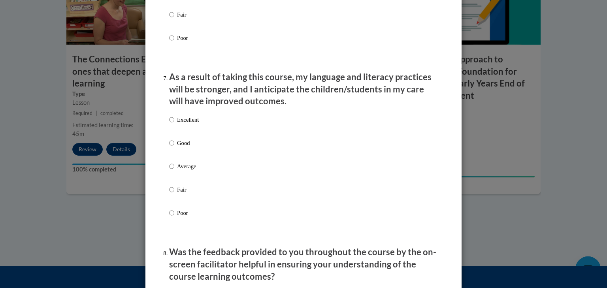
click at [195, 124] on p "Excellent" at bounding box center [188, 119] width 22 height 9
click at [174, 124] on input "Excellent" at bounding box center [171, 119] width 5 height 9
radio input "true"
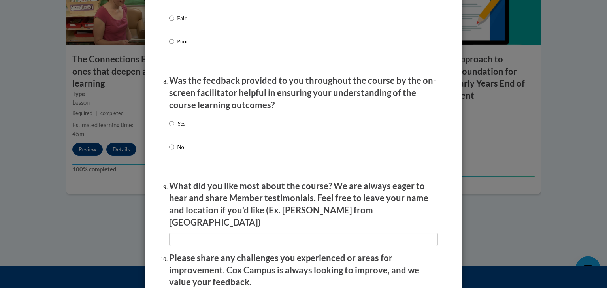
scroll to position [1167, 0]
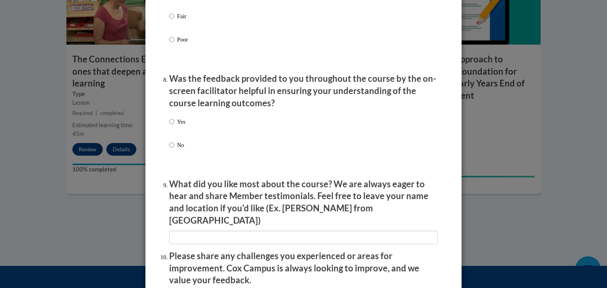
click at [182, 159] on label "No" at bounding box center [177, 151] width 16 height 21
click at [174, 149] on input "No" at bounding box center [171, 145] width 5 height 9
radio input "true"
click at [211, 119] on li "Was the feedback provided to you throughout the course by the on-screen facilit…" at bounding box center [303, 122] width 269 height 99
click at [197, 126] on div "Yes No" at bounding box center [303, 142] width 269 height 59
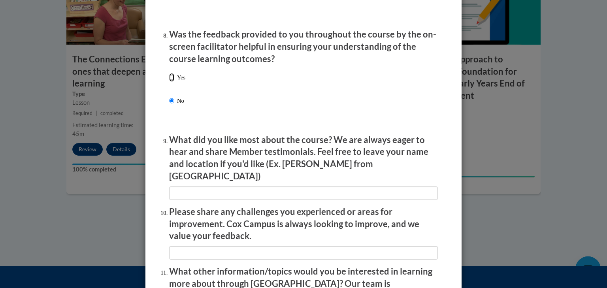
click at [170, 82] on input "Yes" at bounding box center [171, 77] width 5 height 9
radio input "true"
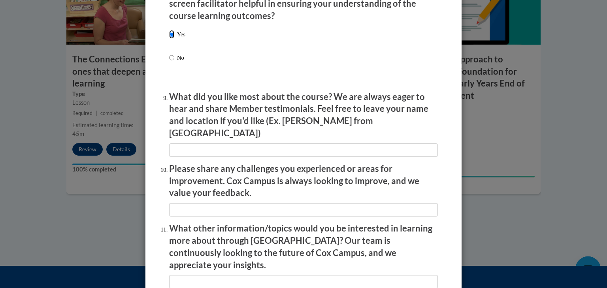
scroll to position [1290, 0]
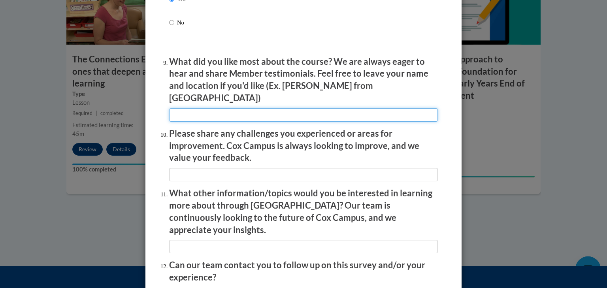
click at [189, 110] on input "textbox" at bounding box center [303, 114] width 269 height 13
type input "I liked the informational videos and the option to retry answering questions"
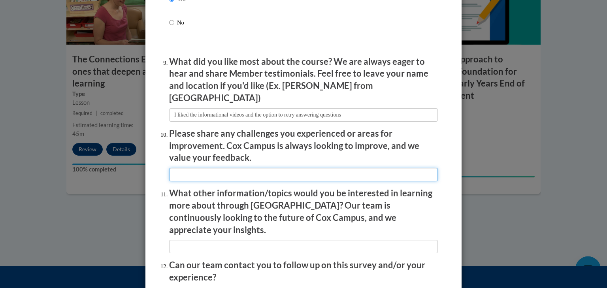
click at [211, 168] on input "textbox" at bounding box center [303, 174] width 269 height 13
type input "n/a"
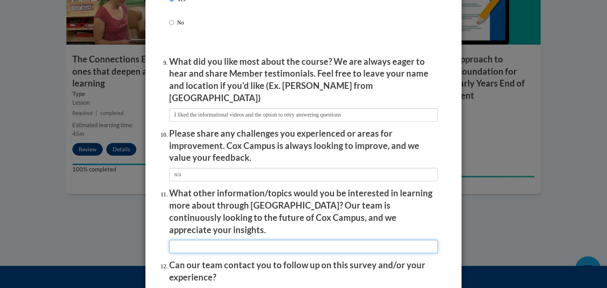
click at [212, 240] on input "textbox" at bounding box center [303, 246] width 269 height 13
type input "n/a"
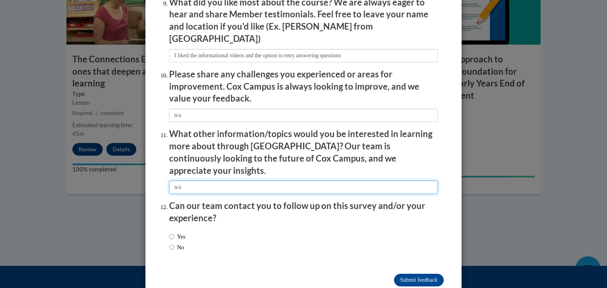
scroll to position [1356, 0]
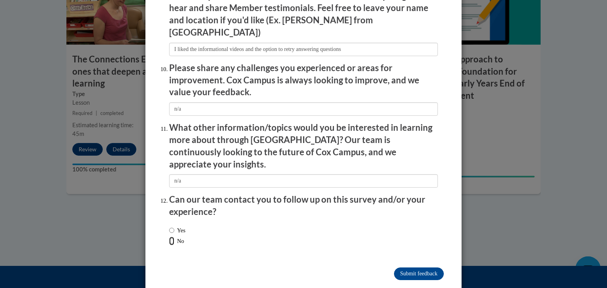
click at [169, 237] on input "No" at bounding box center [171, 241] width 5 height 9
radio input "true"
click at [401, 268] on input "Submit feedback" at bounding box center [419, 274] width 50 height 13
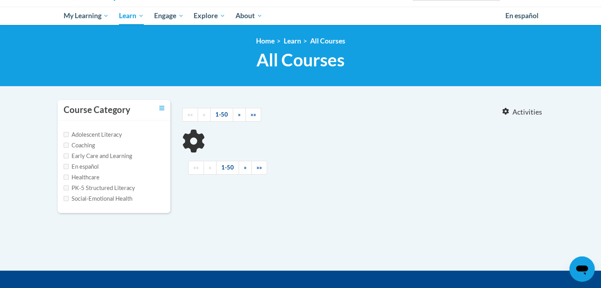
scroll to position [79, 0]
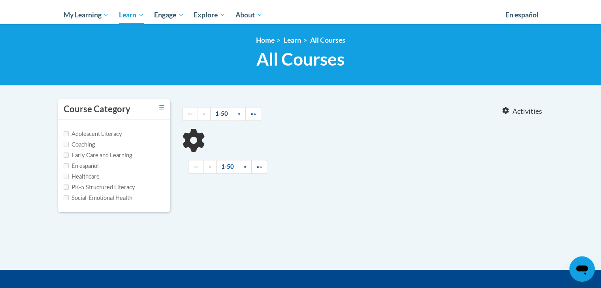
type input "Emergent Literacy"
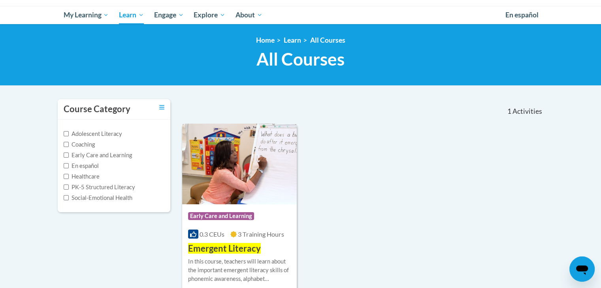
click at [247, 247] on span "Emergent Literacy" at bounding box center [224, 248] width 73 height 11
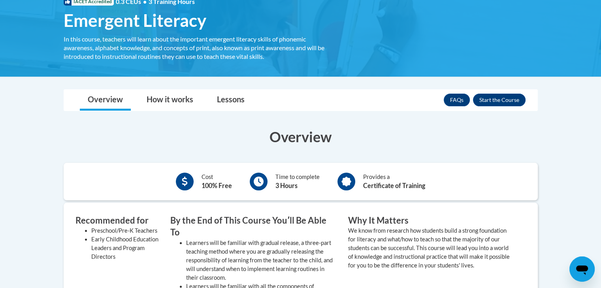
scroll to position [121, 0]
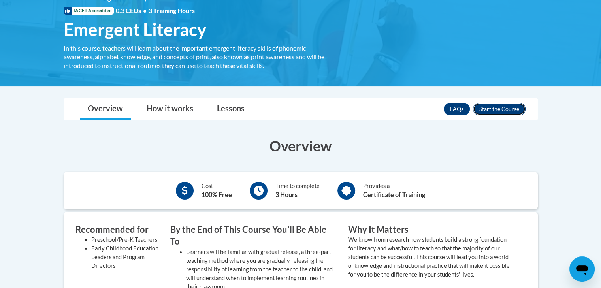
click at [508, 105] on button "Enroll" at bounding box center [499, 109] width 53 height 13
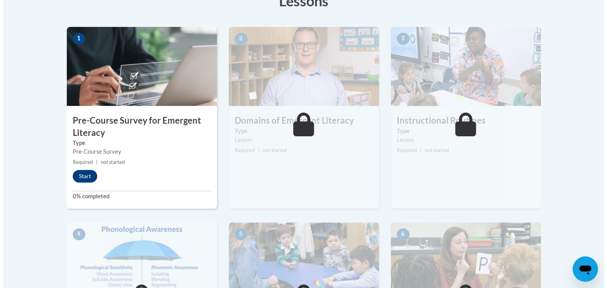
scroll to position [242, 0]
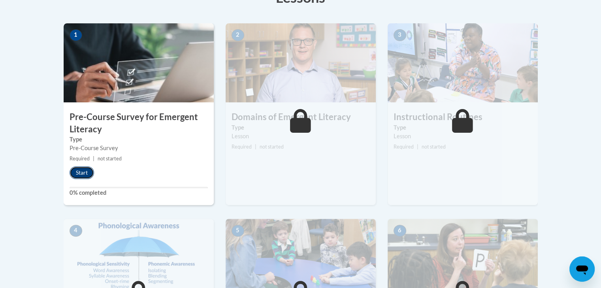
click at [79, 176] on button "Start" at bounding box center [82, 172] width 25 height 13
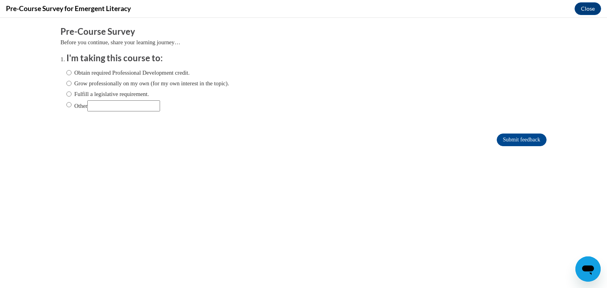
scroll to position [0, 0]
click at [112, 84] on label "Grow professionally on my own (for my own interest in the topic)." at bounding box center [147, 83] width 163 height 9
click at [72, 84] on input "Grow professionally on my own (for my own interest in the topic)." at bounding box center [68, 83] width 5 height 9
radio input "true"
click at [520, 140] on input "Submit feedback" at bounding box center [522, 140] width 50 height 13
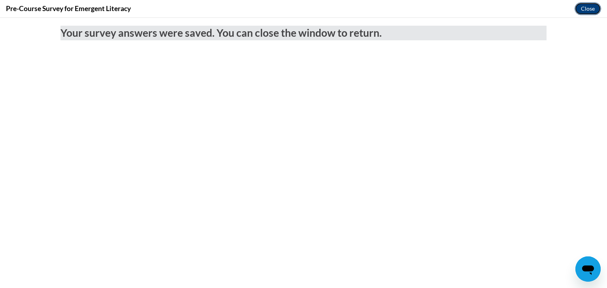
click at [594, 9] on button "Close" at bounding box center [588, 8] width 26 height 13
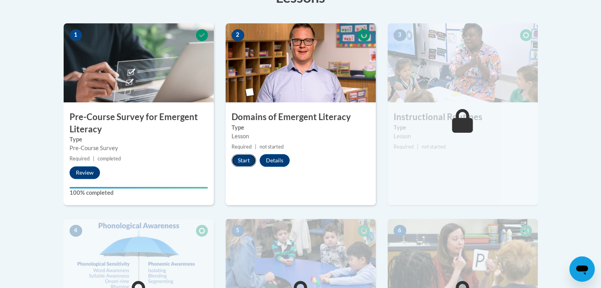
click at [246, 161] on button "Start" at bounding box center [244, 160] width 25 height 13
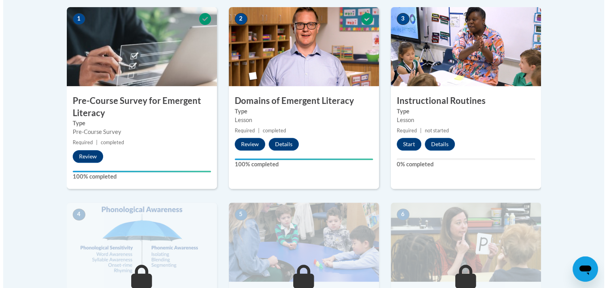
scroll to position [252, 0]
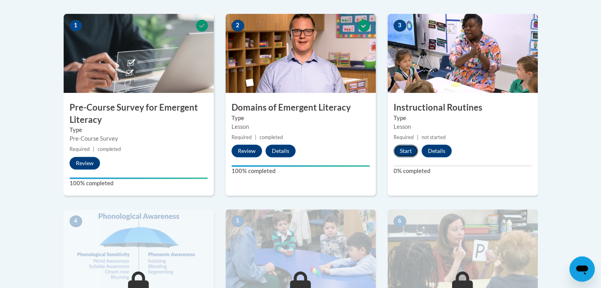
click at [403, 151] on button "Start" at bounding box center [406, 151] width 25 height 13
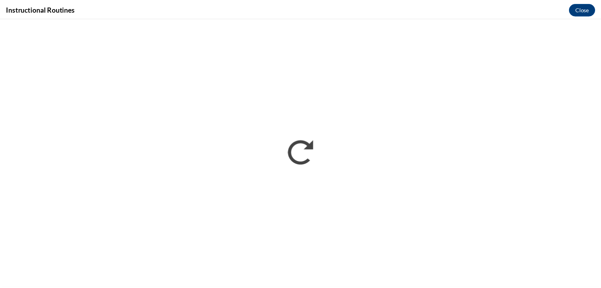
scroll to position [0, 0]
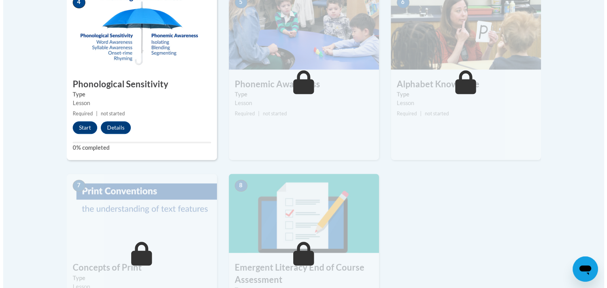
scroll to position [471, 0]
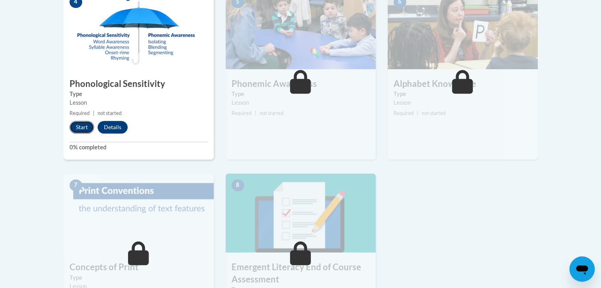
click at [77, 128] on button "Start" at bounding box center [82, 127] width 25 height 13
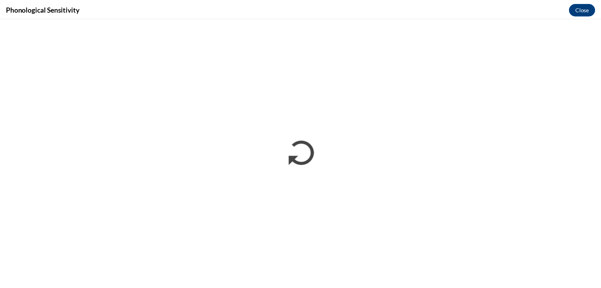
scroll to position [0, 0]
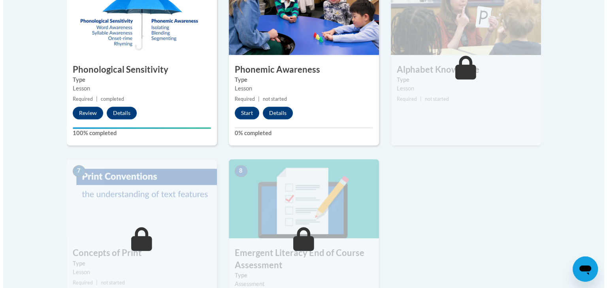
scroll to position [490, 0]
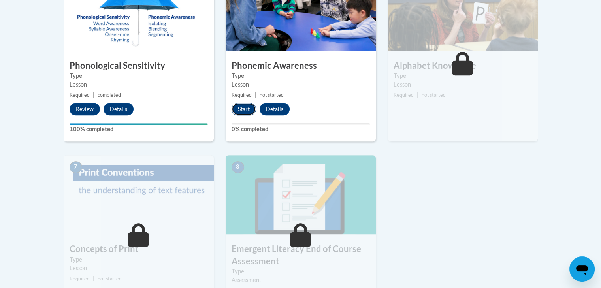
click at [245, 113] on button "Start" at bounding box center [244, 109] width 25 height 13
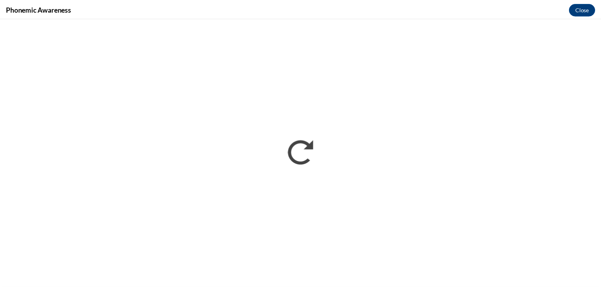
scroll to position [0, 0]
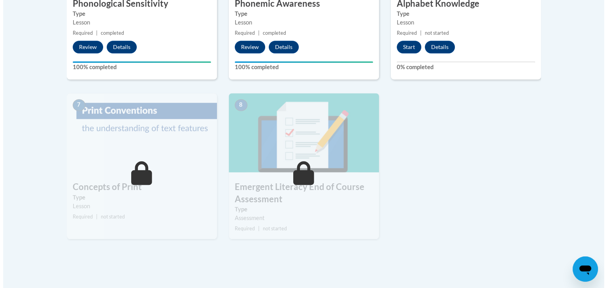
scroll to position [553, 0]
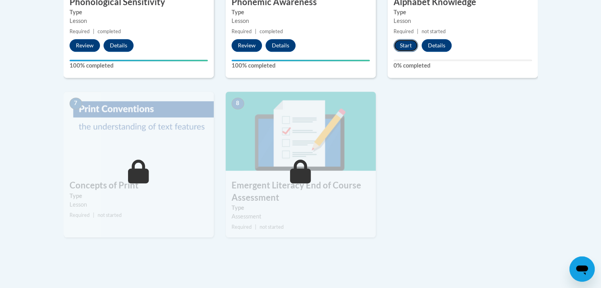
click at [409, 44] on button "Start" at bounding box center [406, 45] width 25 height 13
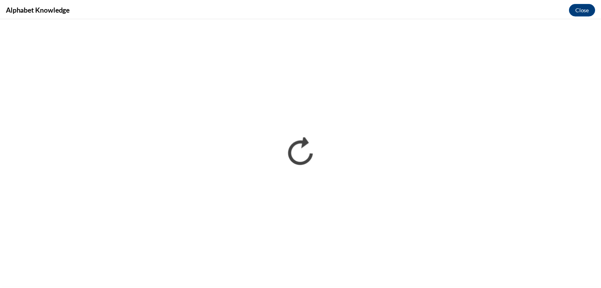
scroll to position [0, 0]
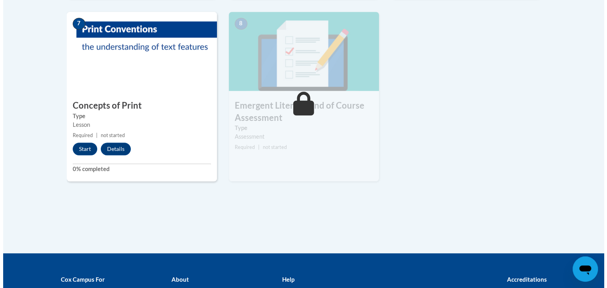
scroll to position [636, 0]
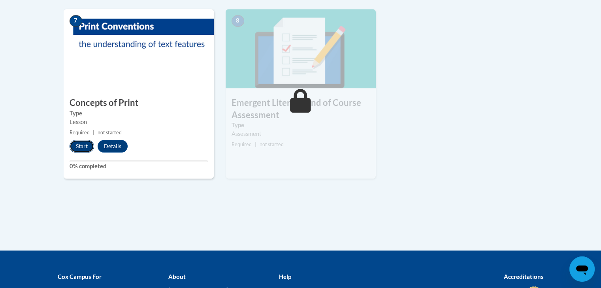
click at [74, 151] on button "Start" at bounding box center [82, 146] width 25 height 13
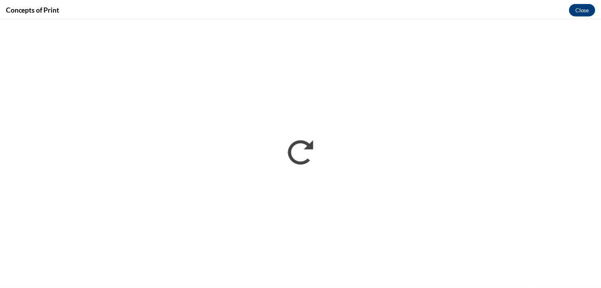
scroll to position [0, 0]
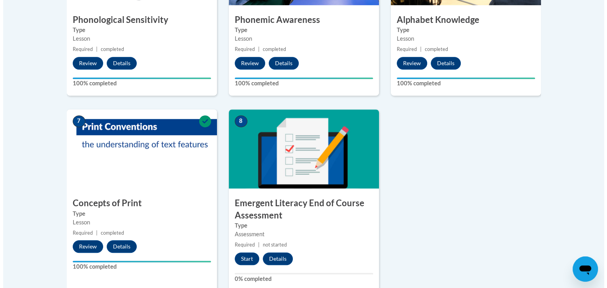
scroll to position [555, 0]
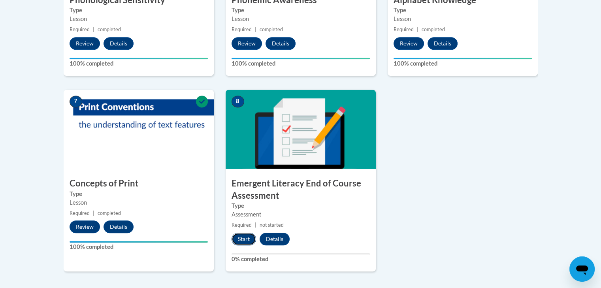
click at [244, 236] on button "Start" at bounding box center [244, 239] width 25 height 13
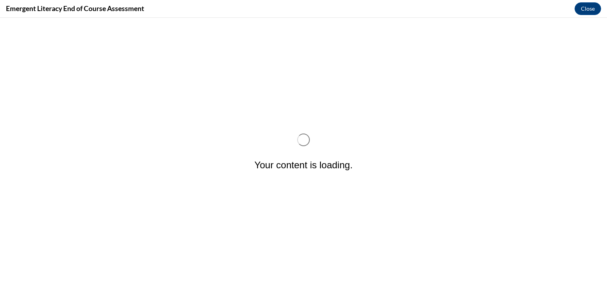
scroll to position [0, 0]
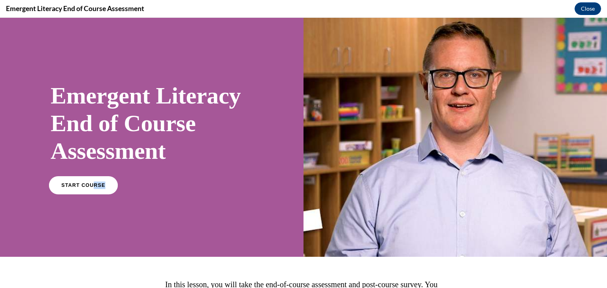
drag, startPoint x: 113, startPoint y: 178, endPoint x: 92, endPoint y: 186, distance: 22.3
click at [92, 186] on div "START COURSE" at bounding box center [152, 189] width 202 height 24
click at [92, 186] on span "START COURSE" at bounding box center [83, 186] width 44 height 6
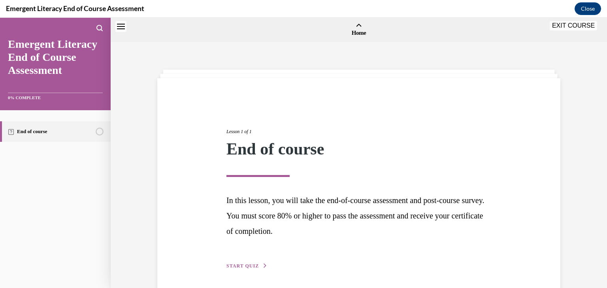
scroll to position [25, 0]
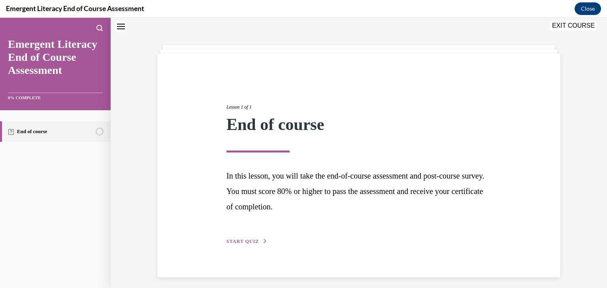
click at [239, 241] on span "START QUIZ" at bounding box center [243, 242] width 32 height 6
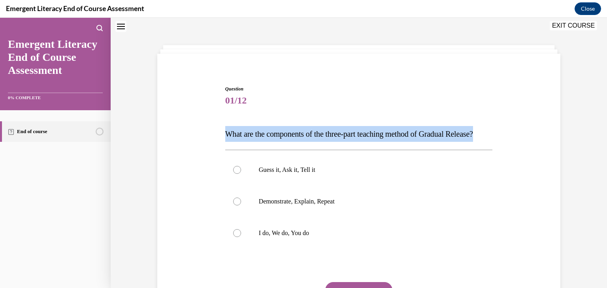
drag, startPoint x: 259, startPoint y: 149, endPoint x: 214, endPoint y: 127, distance: 50.1
click at [214, 127] on div "Question 01/12 What are the components of the three-part teaching method of Gra…" at bounding box center [358, 205] width 407 height 286
copy span "What are the components of the three-part teaching method of Gradual Release?"
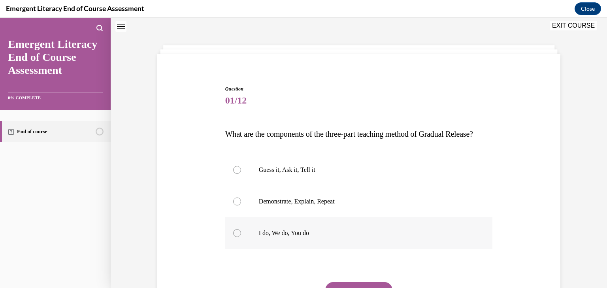
click at [284, 237] on p "I do, We do, You do" at bounding box center [366, 233] width 214 height 8
click at [241, 237] on input "I do, We do, You do" at bounding box center [237, 233] width 8 height 8
radio input "true"
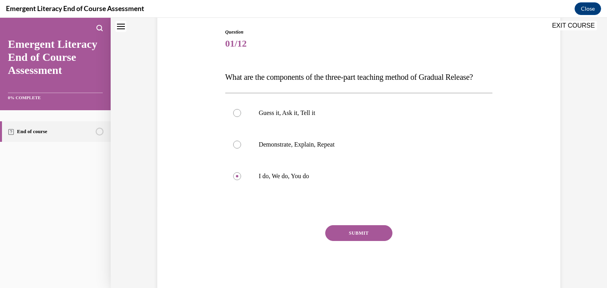
scroll to position [82, 0]
click at [371, 241] on button "SUBMIT" at bounding box center [358, 233] width 67 height 16
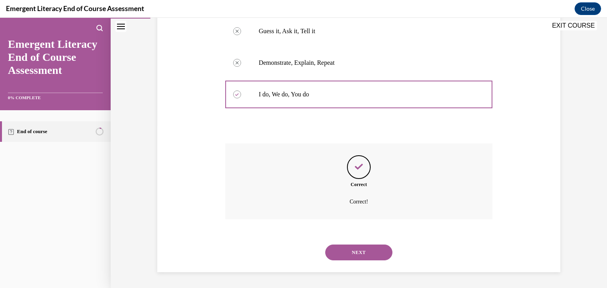
scroll to position [179, 0]
click at [367, 255] on button "NEXT" at bounding box center [358, 253] width 67 height 16
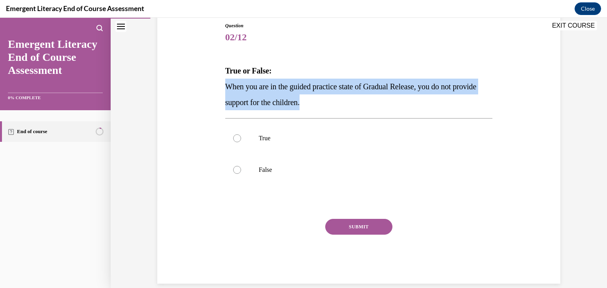
drag, startPoint x: 347, startPoint y: 105, endPoint x: 219, endPoint y: 87, distance: 129.4
click at [219, 87] on div "Question 02/12 True or False: When you are in the guided practice state of Grad…" at bounding box center [358, 141] width 407 height 286
copy span "When you are in the guided practice state of Gradual Release, you do not provid…"
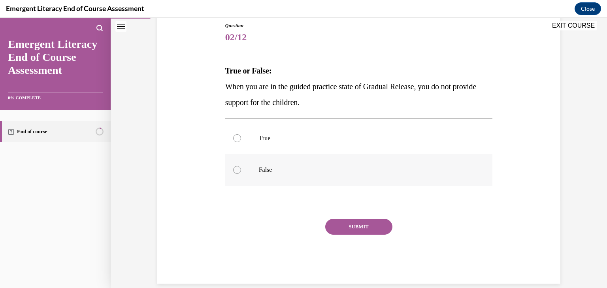
click at [247, 163] on label "False" at bounding box center [359, 170] width 268 height 32
click at [241, 166] on input "False" at bounding box center [237, 170] width 8 height 8
radio input "true"
click at [346, 229] on button "SUBMIT" at bounding box center [358, 227] width 67 height 16
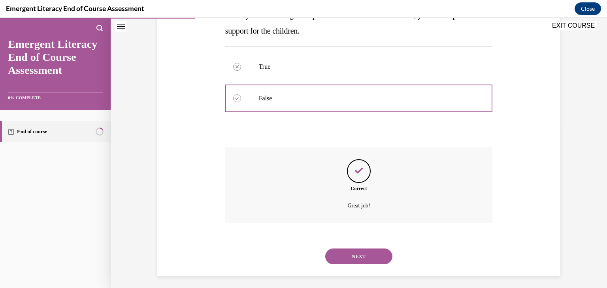
scroll to position [163, 0]
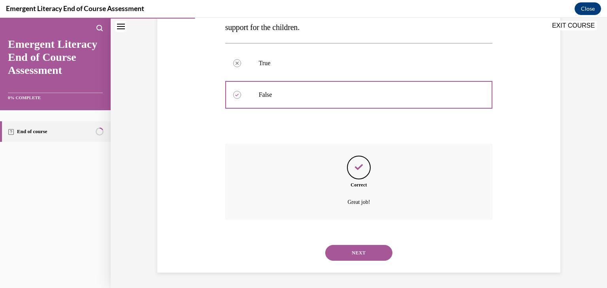
click at [348, 257] on button "NEXT" at bounding box center [358, 253] width 67 height 16
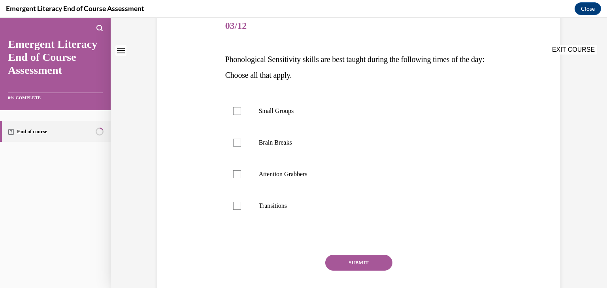
scroll to position [0, 0]
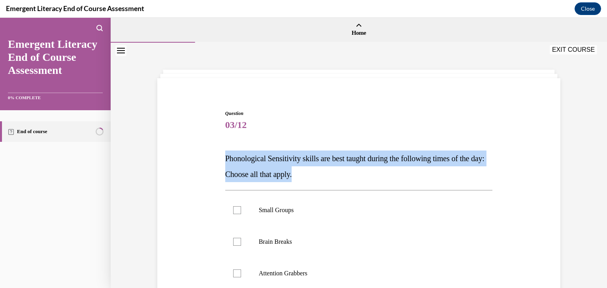
drag, startPoint x: 342, startPoint y: 172, endPoint x: 203, endPoint y: 152, distance: 139.9
click at [203, 152] on div "Question 03/12 Phonological Sensitivity skills are best taught during the follo…" at bounding box center [358, 252] width 407 height 333
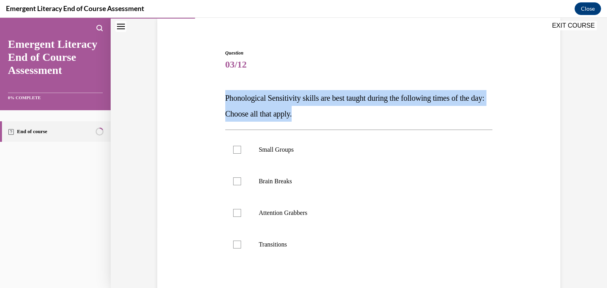
scroll to position [61, 0]
click at [387, 110] on p "Phonological Sensitivity skills are best taught during the following times of t…" at bounding box center [359, 106] width 268 height 32
drag, startPoint x: 319, startPoint y: 246, endPoint x: 207, endPoint y: 102, distance: 182.3
click at [207, 102] on div "Question 03/12 Phonological Sensitivity skills are best taught during the follo…" at bounding box center [358, 191] width 407 height 333
copy div "Phonological Sensitivity skills are best taught during the following times of t…"
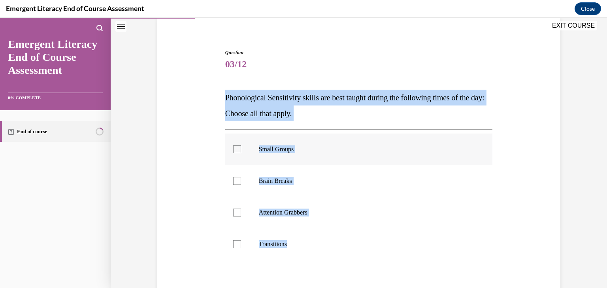
click at [284, 151] on p "Small Groups" at bounding box center [366, 150] width 214 height 8
click at [241, 151] on input "Small Groups" at bounding box center [237, 150] width 8 height 8
checkbox input "true"
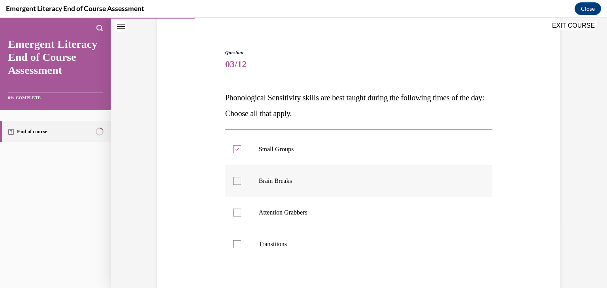
click at [234, 184] on div at bounding box center [237, 181] width 8 height 8
click at [234, 184] on input "Brain Breaks" at bounding box center [237, 181] width 8 height 8
checkbox input "true"
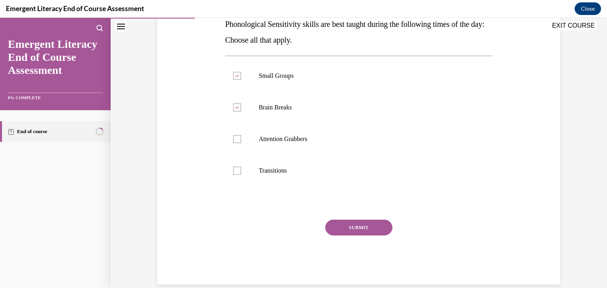
scroll to position [137, 0]
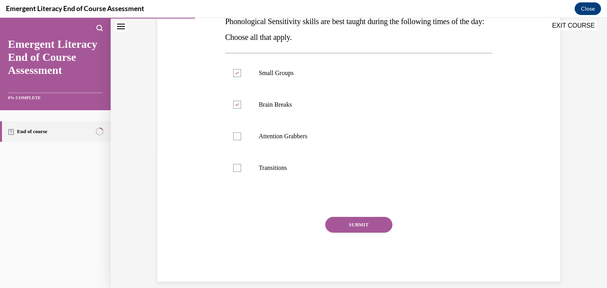
click at [360, 220] on button "SUBMIT" at bounding box center [358, 225] width 67 height 16
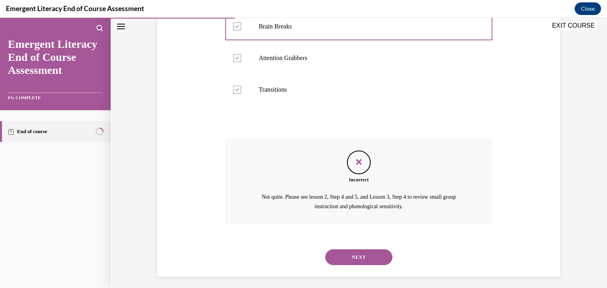
scroll to position [220, 0]
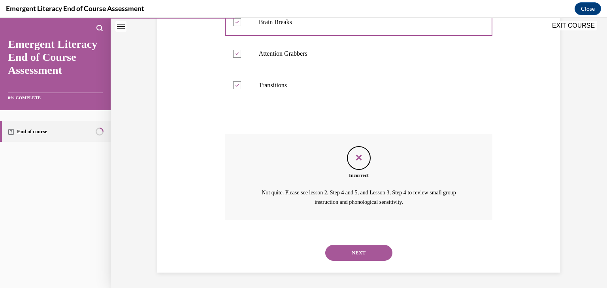
click at [375, 259] on button "NEXT" at bounding box center [358, 253] width 67 height 16
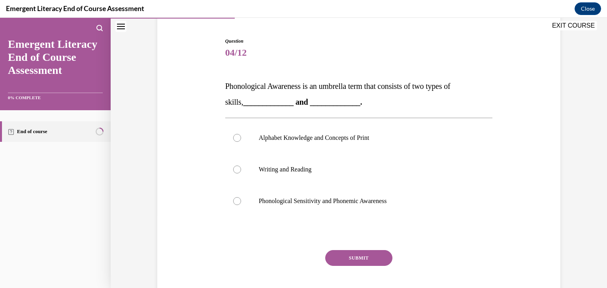
scroll to position [73, 0]
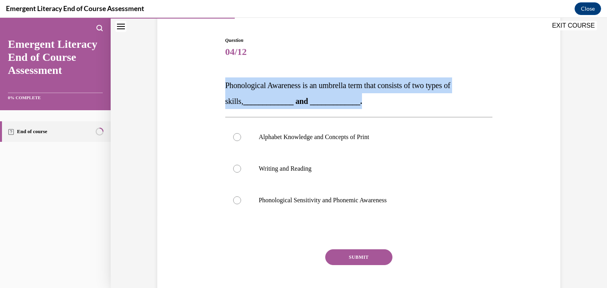
drag, startPoint x: 299, startPoint y: 102, endPoint x: 211, endPoint y: 79, distance: 91.1
click at [211, 79] on div "Question 04/12 Phonological Awareness is an umbrella term that consists of two …" at bounding box center [358, 163] width 407 height 301
copy span "Phonological Awareness is an umbrella term that consists of two types of skills…"
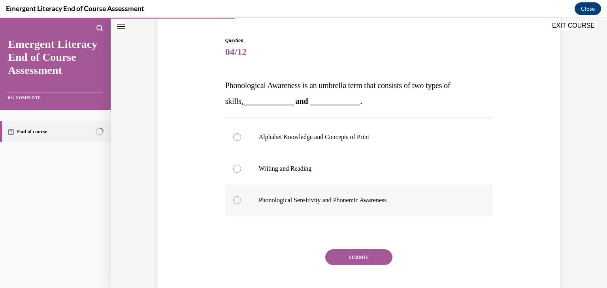
click at [322, 206] on label "Phonological Sensitivity and Phonemic Awareness" at bounding box center [359, 201] width 268 height 32
click at [241, 204] on input "Phonological Sensitivity and Phonemic Awareness" at bounding box center [237, 201] width 8 height 8
radio input "true"
click at [350, 255] on button "SUBMIT" at bounding box center [358, 258] width 67 height 16
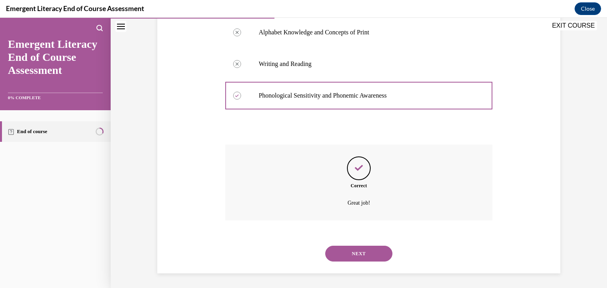
scroll to position [179, 0]
click at [366, 259] on button "NEXT" at bounding box center [358, 253] width 67 height 16
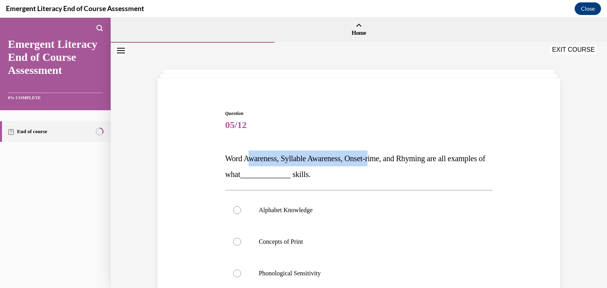
drag, startPoint x: 377, startPoint y: 166, endPoint x: 249, endPoint y: 150, distance: 129.1
click at [249, 150] on div "Question 05/12 Word Awareness, Syllable Awareness, Onset-rime, and Rhyming are …" at bounding box center [359, 264] width 268 height 309
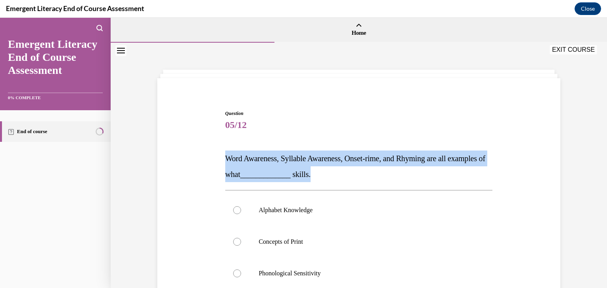
drag, startPoint x: 360, startPoint y: 173, endPoint x: 214, endPoint y: 156, distance: 147.3
click at [214, 156] on div "Question 05/12 Word Awareness, Syllable Awareness, Onset-rime, and Rhyming are …" at bounding box center [358, 252] width 407 height 333
copy span "Word Awareness, Syllable Awareness, Onset-rime, and Rhyming are all examples of…"
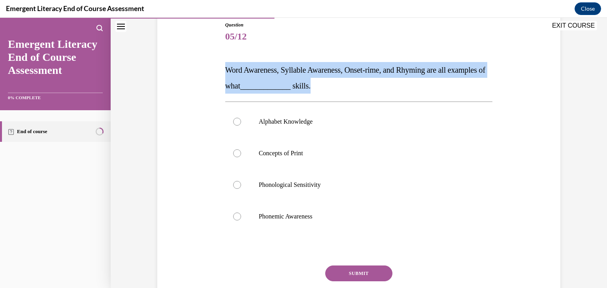
scroll to position [108, 0]
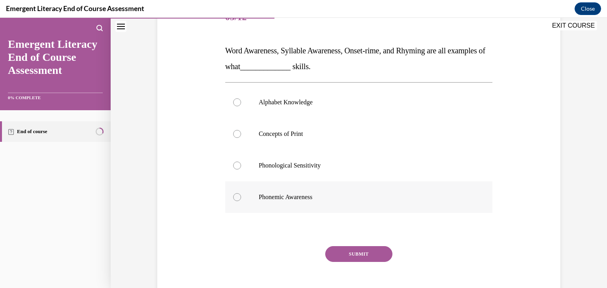
click at [277, 189] on label "Phonemic Awareness" at bounding box center [359, 198] width 268 height 32
click at [241, 193] on input "Phonemic Awareness" at bounding box center [237, 197] width 8 height 8
radio input "true"
click at [371, 255] on button "SUBMIT" at bounding box center [358, 254] width 67 height 16
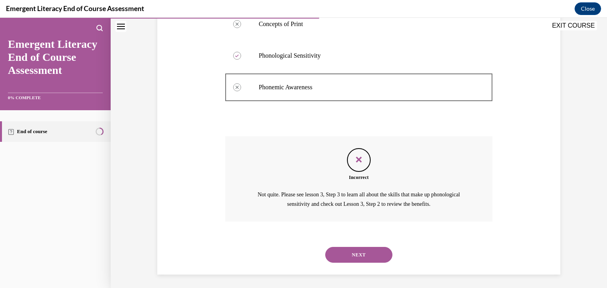
scroll to position [220, 0]
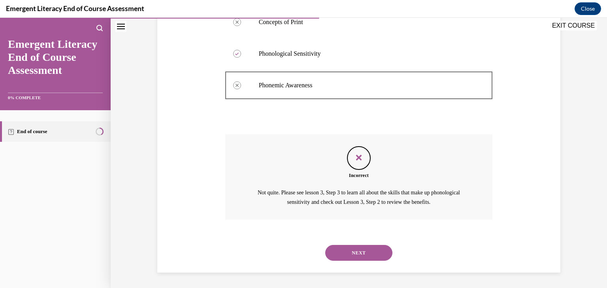
click at [365, 257] on button "NEXT" at bounding box center [358, 253] width 67 height 16
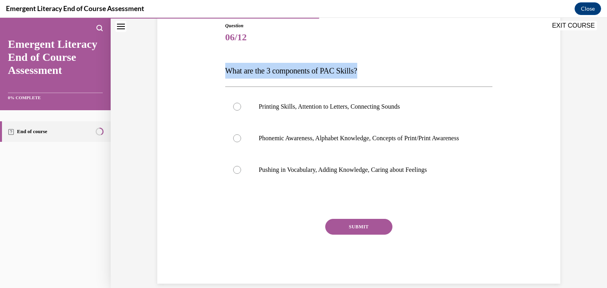
drag, startPoint x: 370, startPoint y: 69, endPoint x: 200, endPoint y: 70, distance: 169.3
click at [200, 70] on div "Question 06/12 What are the 3 components of PAC Skills? Printing Skills, Attent…" at bounding box center [358, 141] width 407 height 286
copy span "What are the 3 components of PAC Skills?"
click at [328, 142] on p "Phonemic Awareness, Alphabet Knowledge, Concepts of Print/Print Awareness" at bounding box center [366, 138] width 214 height 8
click at [241, 142] on input "Phonemic Awareness, Alphabet Knowledge, Concepts of Print/Print Awareness" at bounding box center [237, 138] width 8 height 8
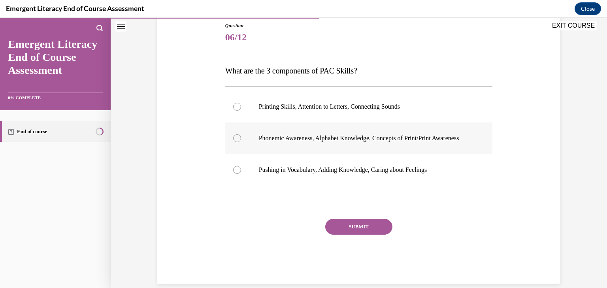
radio input "true"
click at [361, 227] on button "SUBMIT" at bounding box center [358, 227] width 67 height 16
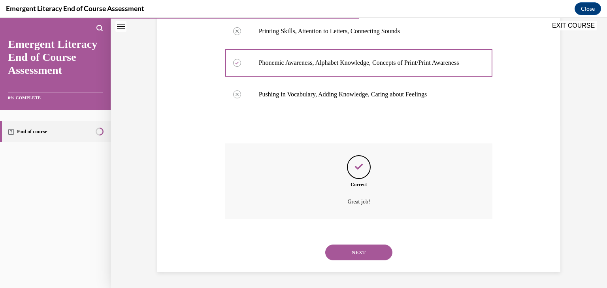
scroll to position [171, 0]
click at [369, 250] on button "NEXT" at bounding box center [358, 253] width 67 height 16
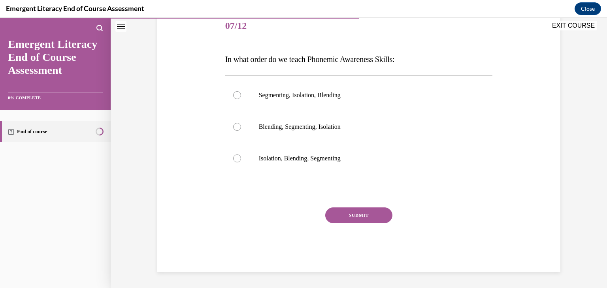
scroll to position [88, 0]
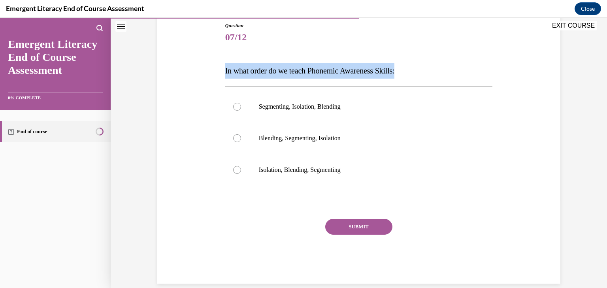
drag, startPoint x: 422, startPoint y: 66, endPoint x: 214, endPoint y: 70, distance: 208.8
click at [214, 70] on div "Question 07/12 In what order do we teach Phonemic Awareness Skills: Segmenting,…" at bounding box center [358, 141] width 407 height 286
copy span "In what order do we teach Phonemic Awareness Skills:"
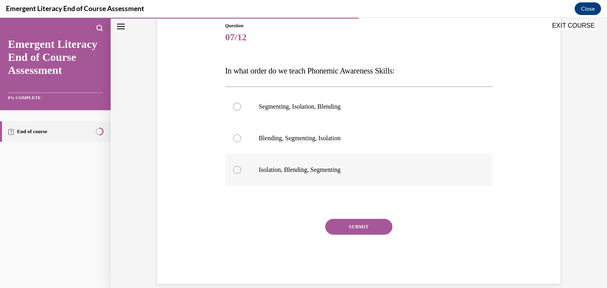
click at [296, 175] on label "Isolation, Blending, Segmenting" at bounding box center [359, 170] width 268 height 32
click at [241, 174] on input "Isolation, Blending, Segmenting" at bounding box center [237, 170] width 8 height 8
radio input "true"
click at [373, 224] on button "SUBMIT" at bounding box center [358, 227] width 67 height 16
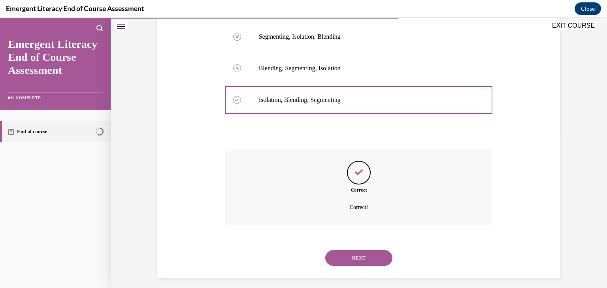
scroll to position [163, 0]
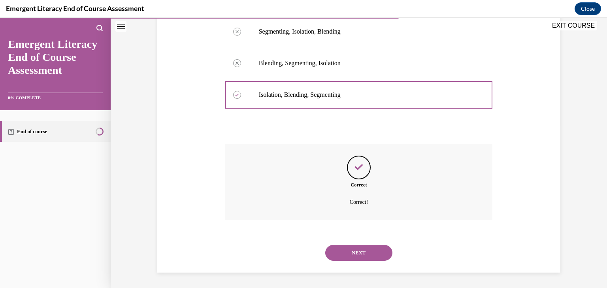
click at [369, 255] on button "NEXT" at bounding box center [358, 253] width 67 height 16
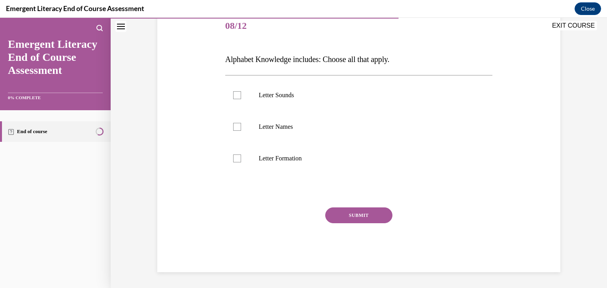
scroll to position [88, 0]
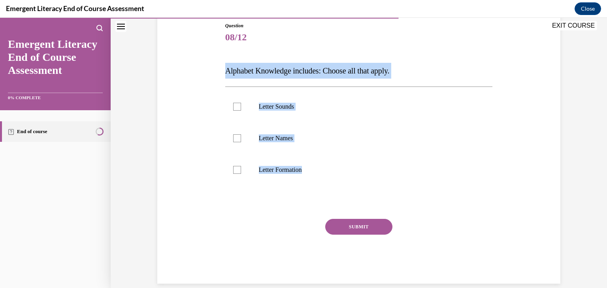
drag, startPoint x: 376, startPoint y: 173, endPoint x: 206, endPoint y: 70, distance: 199.1
click at [203, 70] on div "Question 08/12 Alphabet Knowledge includes: Choose all that apply. Letter Sound…" at bounding box center [358, 141] width 407 height 286
copy div "Alphabet Knowledge includes: Choose all that apply. Letter Sounds Letter Names …"
click at [268, 113] on label "Letter Sounds" at bounding box center [359, 107] width 268 height 32
click at [241, 111] on input "Letter Sounds" at bounding box center [237, 107] width 8 height 8
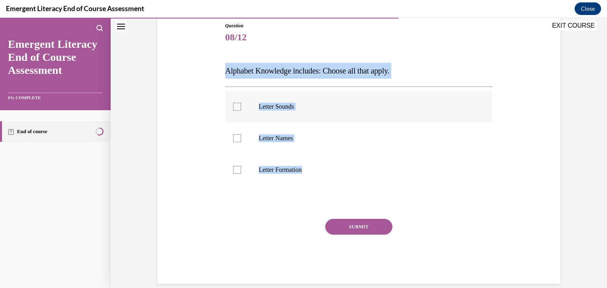
checkbox input "true"
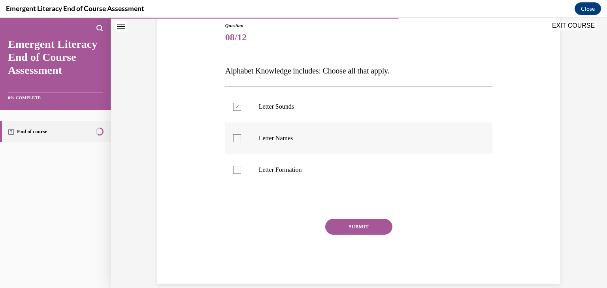
click at [271, 137] on p "Letter Names" at bounding box center [366, 138] width 214 height 8
click at [241, 137] on input "Letter Names" at bounding box center [237, 138] width 8 height 8
checkbox input "true"
click at [279, 174] on label "Letter Formation" at bounding box center [359, 170] width 268 height 32
click at [241, 174] on input "Letter Formation" at bounding box center [237, 170] width 8 height 8
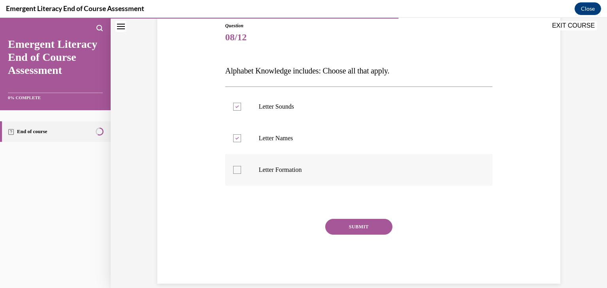
checkbox input "true"
click at [345, 227] on button "SUBMIT" at bounding box center [358, 227] width 67 height 16
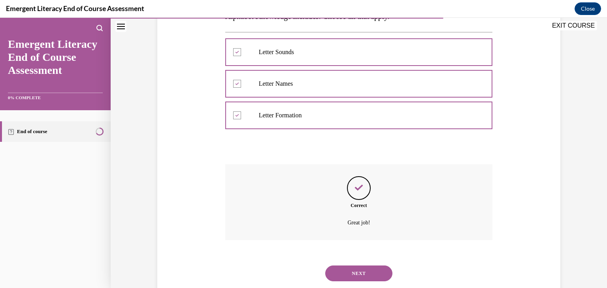
scroll to position [163, 0]
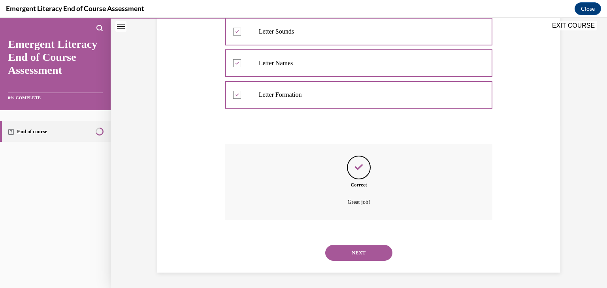
click at [371, 253] on button "NEXT" at bounding box center [358, 253] width 67 height 16
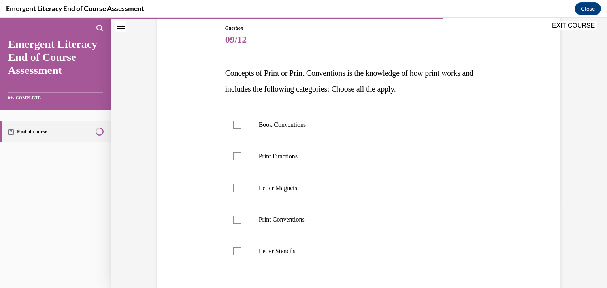
scroll to position [106, 0]
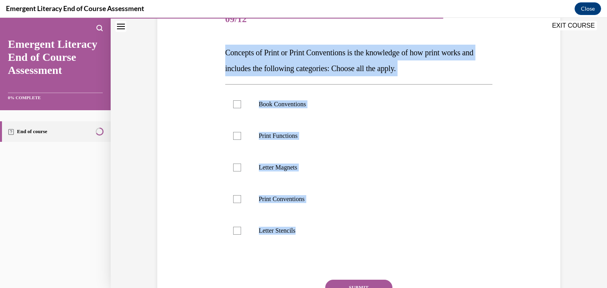
drag, startPoint x: 336, startPoint y: 240, endPoint x: 210, endPoint y: 53, distance: 225.7
click at [210, 53] on div "Question 09/12 Concepts of Print or Print Conventions is the knowledge of how p…" at bounding box center [358, 162] width 407 height 365
copy div "Concepts of Print or Print Conventions is the knowledge of how print works and …"
click at [277, 106] on p "Book Conventions" at bounding box center [366, 104] width 214 height 8
click at [241, 106] on input "Book Conventions" at bounding box center [237, 104] width 8 height 8
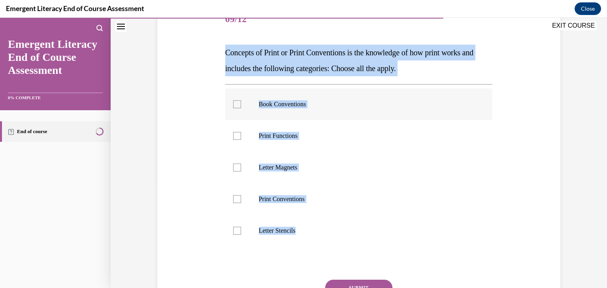
checkbox input "true"
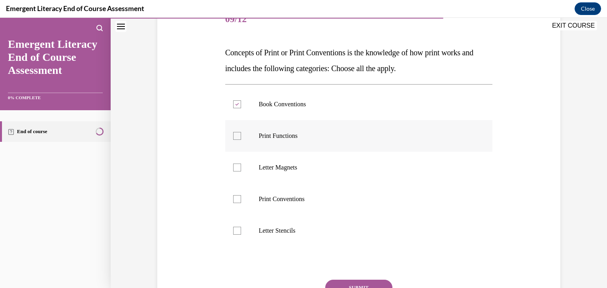
click at [279, 134] on p "Print Functions" at bounding box center [366, 136] width 214 height 8
click at [241, 134] on input "Print Functions" at bounding box center [237, 136] width 8 height 8
checkbox input "true"
click at [297, 199] on p "Print Conventions" at bounding box center [366, 199] width 214 height 8
click at [241, 199] on input "Print Conventions" at bounding box center [237, 199] width 8 height 8
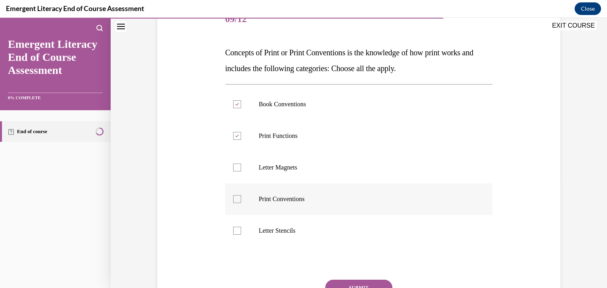
checkbox input "true"
click at [374, 280] on button "SUBMIT" at bounding box center [358, 288] width 67 height 16
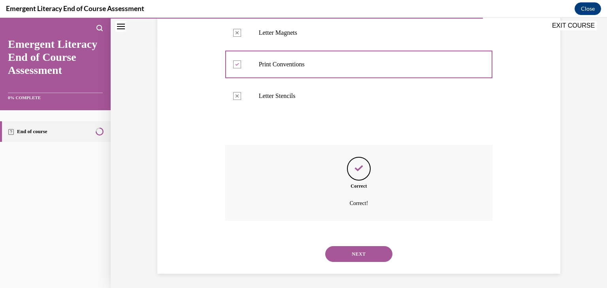
scroll to position [242, 0]
click at [352, 250] on button "NEXT" at bounding box center [358, 253] width 67 height 16
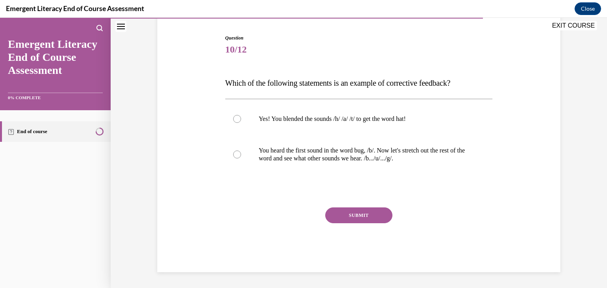
scroll to position [75, 0]
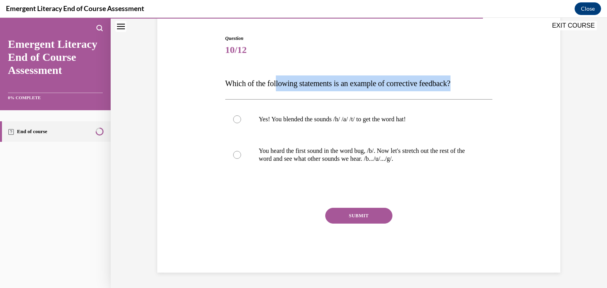
drag, startPoint x: 478, startPoint y: 84, endPoint x: 278, endPoint y: 89, distance: 200.2
click at [278, 89] on p "Which of the following statements is an example of corrective feedback?" at bounding box center [359, 84] width 268 height 16
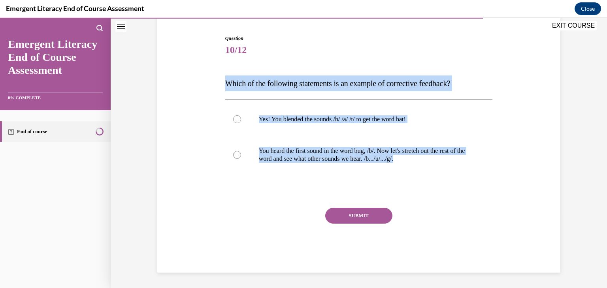
drag, startPoint x: 437, startPoint y: 163, endPoint x: 211, endPoint y: 78, distance: 241.0
click at [211, 78] on div "Question 10/12 Which of the following statements is an example of corrective fe…" at bounding box center [358, 142] width 407 height 262
click at [282, 81] on span "Which of the following statements is an example of corrective feedback?" at bounding box center [337, 83] width 225 height 9
drag, startPoint x: 440, startPoint y: 166, endPoint x: 213, endPoint y: 87, distance: 240.6
click at [213, 87] on div "Question 10/12 Which of the following statements is an example of corrective fe…" at bounding box center [358, 142] width 407 height 262
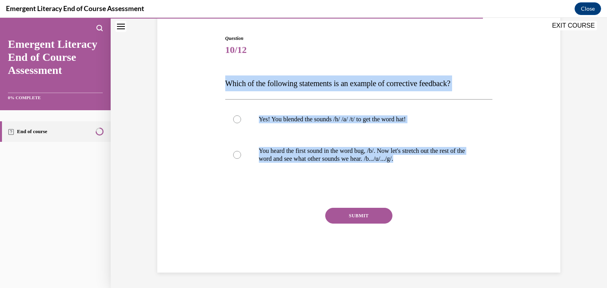
copy div "Which of the following statements is an example of corrective feedback? Yes! Yo…"
click at [345, 147] on p "You heard the first sound in the word bug, /b/. Now let's stretch out the rest …" at bounding box center [366, 155] width 214 height 16
click at [241, 151] on input "You heard the first sound in the word bug, /b/. Now let's stretch out the rest …" at bounding box center [237, 155] width 8 height 8
radio input "true"
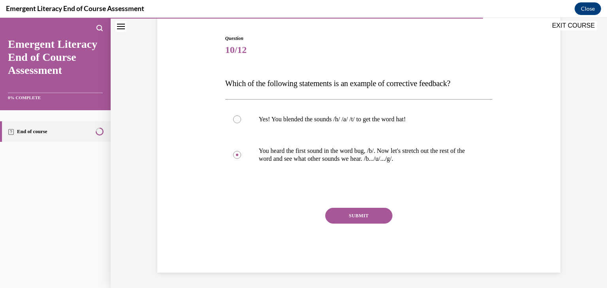
click at [346, 214] on button "SUBMIT" at bounding box center [358, 216] width 67 height 16
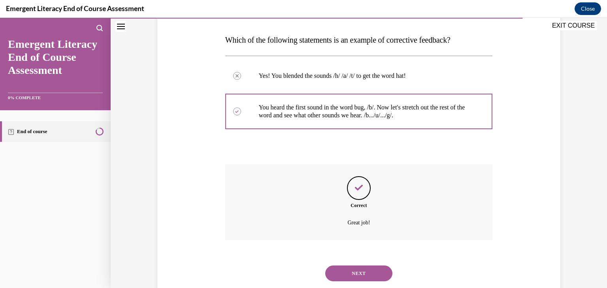
scroll to position [139, 0]
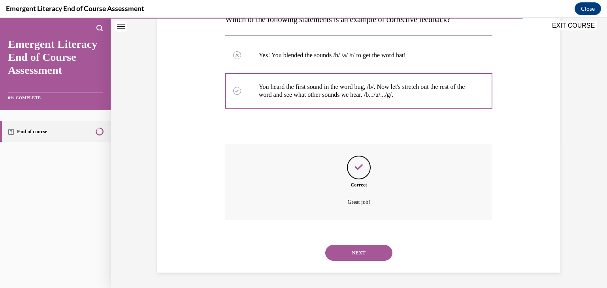
click at [364, 248] on button "NEXT" at bounding box center [358, 253] width 67 height 16
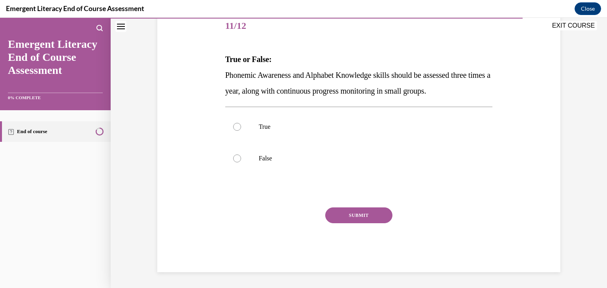
scroll to position [88, 0]
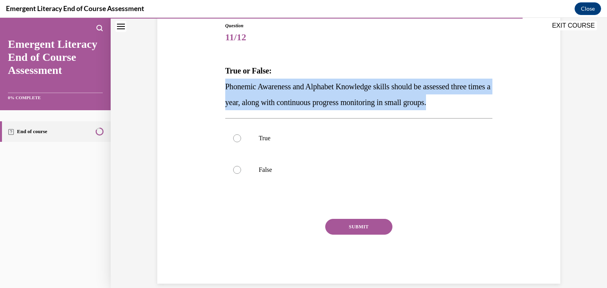
drag, startPoint x: 482, startPoint y: 103, endPoint x: 206, endPoint y: 90, distance: 275.6
click at [206, 90] on div "Question 11/12 True or False: Phonemic Awareness and Alphabet Knowledge skills …" at bounding box center [358, 141] width 407 height 286
drag, startPoint x: 316, startPoint y: 170, endPoint x: 206, endPoint y: 87, distance: 137.8
click at [206, 87] on div "Question 11/12 True or False: Phonemic Awareness and Alphabet Knowledge skills …" at bounding box center [358, 141] width 407 height 286
click at [289, 130] on label "True" at bounding box center [359, 139] width 268 height 32
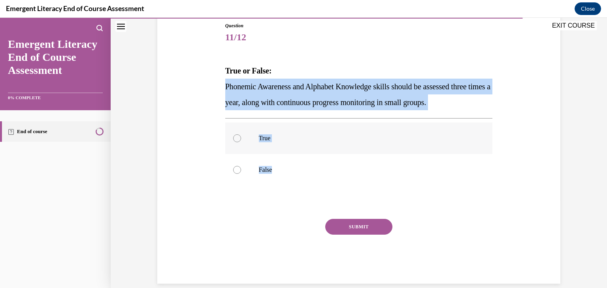
click at [241, 134] on input "True" at bounding box center [237, 138] width 8 height 8
radio input "true"
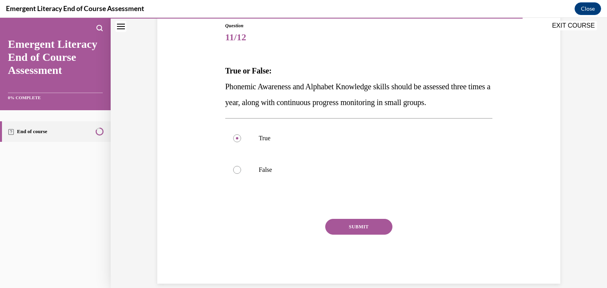
click at [338, 231] on button "SUBMIT" at bounding box center [358, 227] width 67 height 16
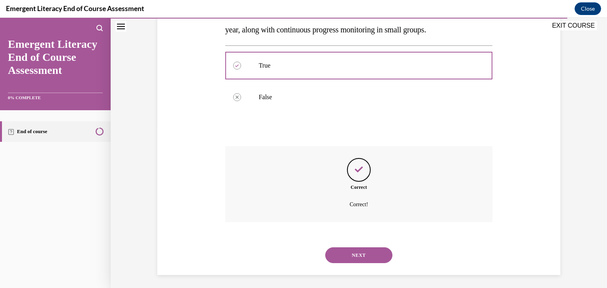
scroll to position [163, 0]
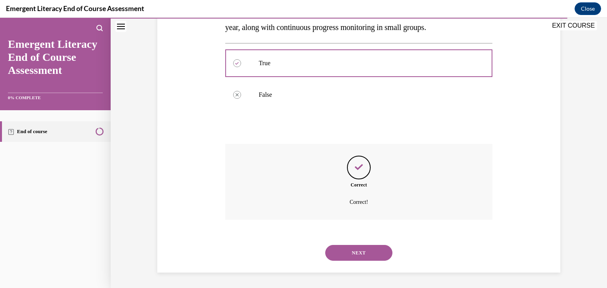
click at [375, 252] on button "NEXT" at bounding box center [358, 253] width 67 height 16
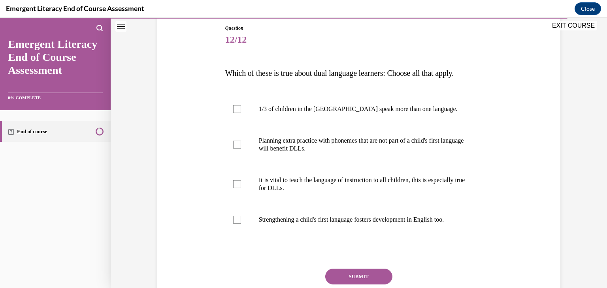
scroll to position [98, 0]
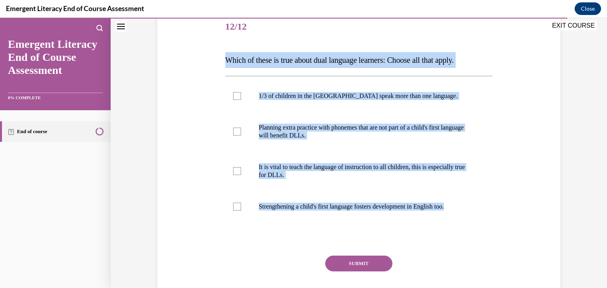
drag, startPoint x: 483, startPoint y: 199, endPoint x: 216, endPoint y: 63, distance: 299.6
click at [216, 63] on div "Question 12/12 Which of these is true about dual language learners: Choose all …" at bounding box center [358, 154] width 407 height 333
click at [237, 100] on label "1/3 of children in the US speak more than one language." at bounding box center [359, 96] width 268 height 32
click at [237, 100] on input "1/3 of children in the US speak more than one language." at bounding box center [237, 96] width 8 height 8
checkbox input "true"
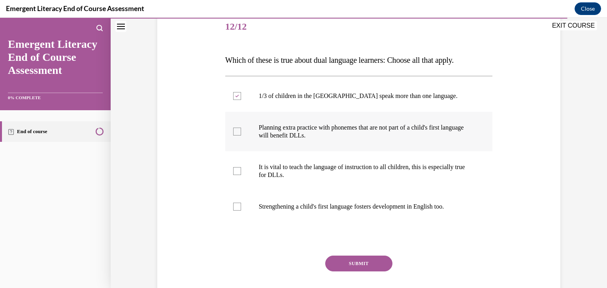
click at [238, 130] on div at bounding box center [237, 132] width 8 height 8
click at [238, 130] on input "Planning extra practice with phonemes that are not part of a child's first lang…" at bounding box center [237, 132] width 8 height 8
checkbox input "true"
click at [238, 172] on label "It is vital to teach the language of instruction to all children, this is espec…" at bounding box center [359, 171] width 268 height 40
click at [238, 172] on input "It is vital to teach the language of instruction to all children, this is espec…" at bounding box center [237, 171] width 8 height 8
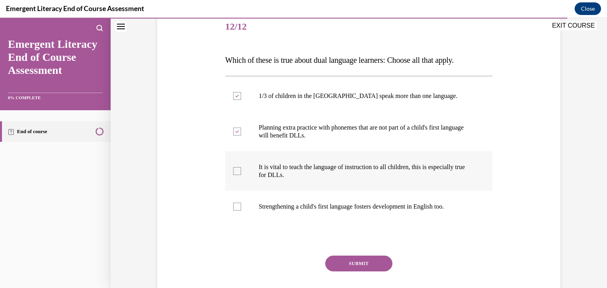
checkbox input "true"
click at [237, 207] on div at bounding box center [237, 207] width 8 height 8
click at [237, 207] on input "Strengthening a child's first language fosters development in English too." at bounding box center [237, 207] width 8 height 8
checkbox input "true"
click at [357, 262] on button "SUBMIT" at bounding box center [358, 264] width 67 height 16
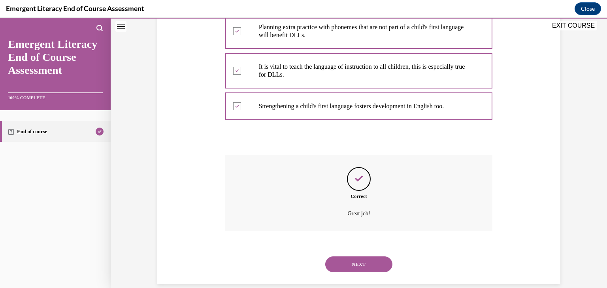
scroll to position [210, 0]
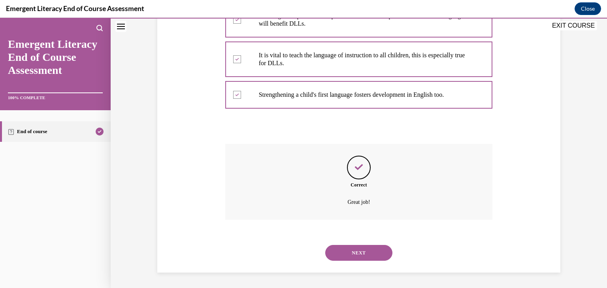
click at [364, 253] on button "NEXT" at bounding box center [358, 253] width 67 height 16
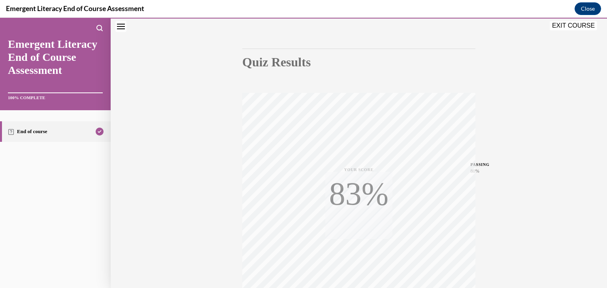
scroll to position [134, 0]
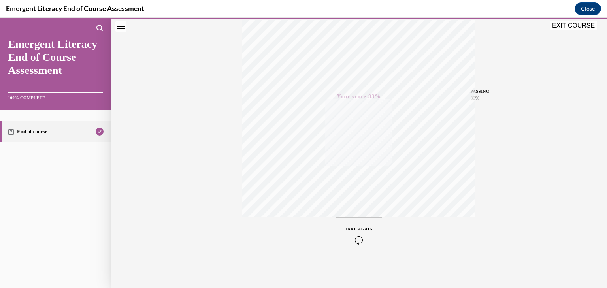
click at [359, 231] on span "TAKE AGAIN" at bounding box center [359, 229] width 28 height 4
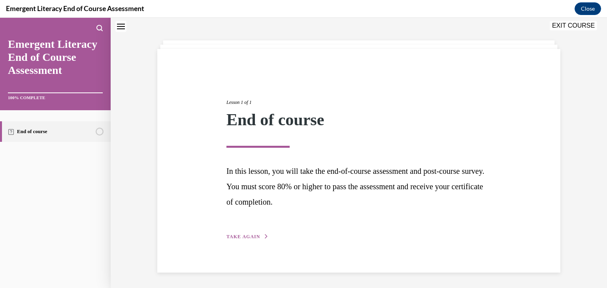
click at [250, 235] on span "TAKE AGAIN" at bounding box center [244, 237] width 34 height 6
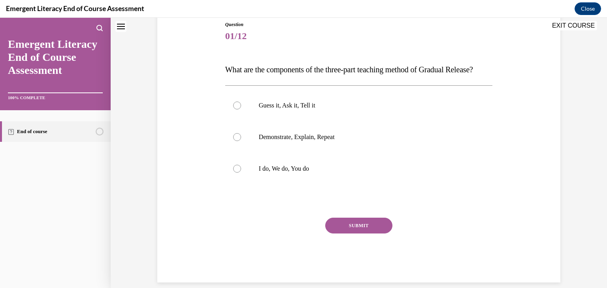
scroll to position [89, 0]
click at [318, 184] on label "I do, We do, You do" at bounding box center [359, 169] width 268 height 32
click at [241, 172] on input "I do, We do, You do" at bounding box center [237, 169] width 8 height 8
radio input "true"
click at [362, 233] on button "SUBMIT" at bounding box center [358, 225] width 67 height 16
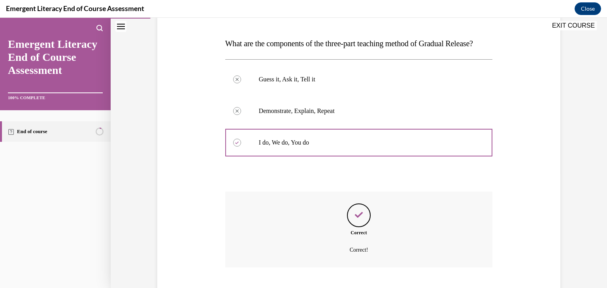
scroll to position [179, 0]
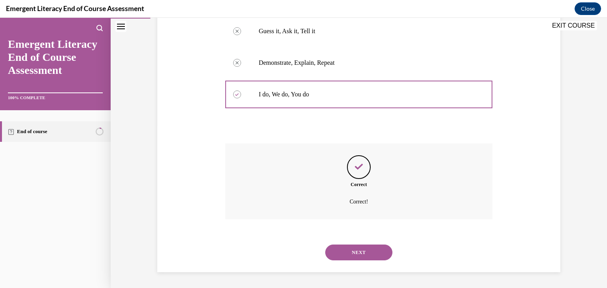
click at [365, 247] on button "NEXT" at bounding box center [358, 253] width 67 height 16
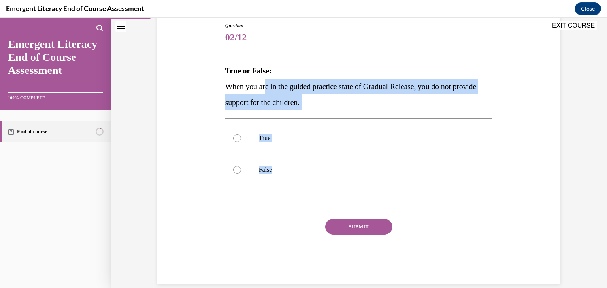
drag, startPoint x: 365, startPoint y: 192, endPoint x: 269, endPoint y: 88, distance: 141.0
click at [269, 88] on div "Question 02/12 True or False: When you are in the guided practice state of Grad…" at bounding box center [359, 153] width 268 height 262
click at [415, 102] on p "When you are in the guided practice state of Gradual Release, you do not provid…" at bounding box center [359, 95] width 268 height 32
drag, startPoint x: 385, startPoint y: 104, endPoint x: 192, endPoint y: 78, distance: 194.3
click at [192, 78] on div "Question 02/12 True or False: When you are in the guided practice state of Grad…" at bounding box center [358, 141] width 407 height 286
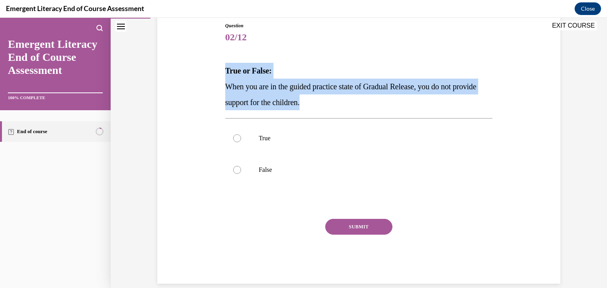
click at [326, 98] on p "When you are in the guided practice state of Gradual Release, you do not provid…" at bounding box center [359, 95] width 268 height 32
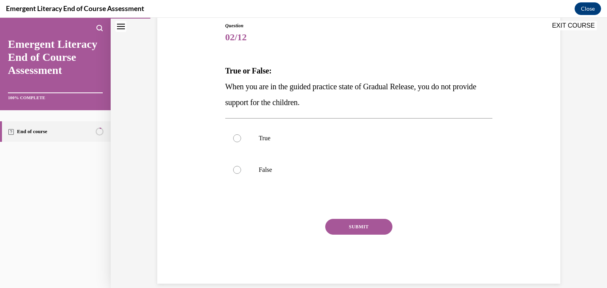
drag, startPoint x: 326, startPoint y: 98, endPoint x: 293, endPoint y: 103, distance: 32.9
click at [293, 103] on span "When you are in the guided practice state of Gradual Release, you do not provid…" at bounding box center [350, 94] width 251 height 25
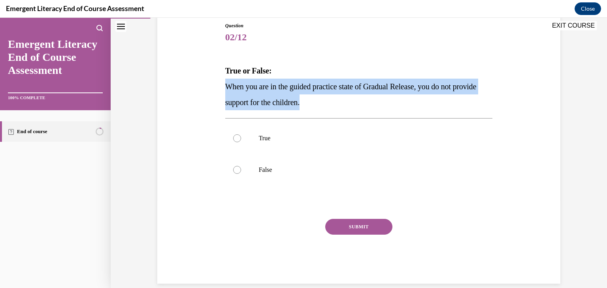
drag, startPoint x: 350, startPoint y: 104, endPoint x: 222, endPoint y: 83, distance: 130.3
click at [223, 83] on div "Question 02/12 True or False: When you are in the guided practice state of Grad…" at bounding box center [359, 147] width 272 height 274
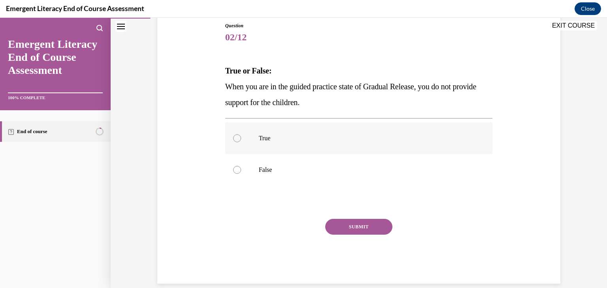
click at [376, 144] on label "True" at bounding box center [359, 139] width 268 height 32
click at [241, 142] on input "True" at bounding box center [237, 138] width 8 height 8
radio input "true"
click at [355, 176] on label "False" at bounding box center [359, 170] width 268 height 32
click at [241, 174] on input "False" at bounding box center [237, 170] width 8 height 8
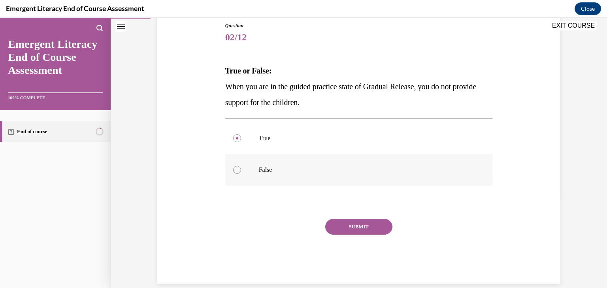
radio input "true"
click at [365, 222] on button "SUBMIT" at bounding box center [358, 227] width 67 height 16
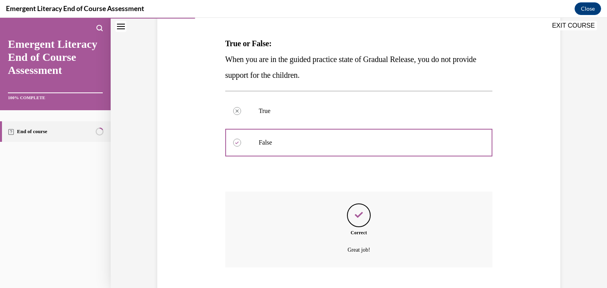
scroll to position [163, 0]
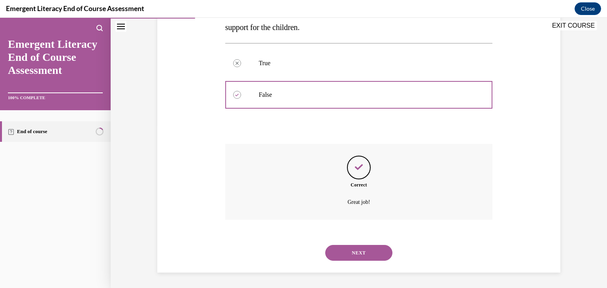
click at [359, 255] on button "NEXT" at bounding box center [358, 253] width 67 height 16
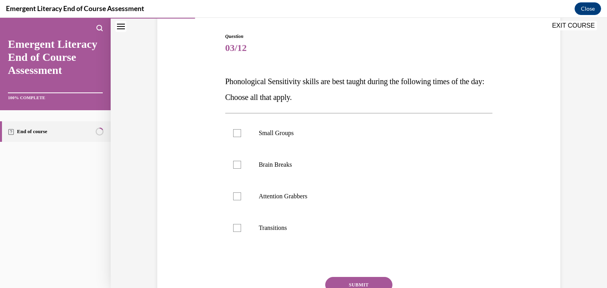
scroll to position [78, 0]
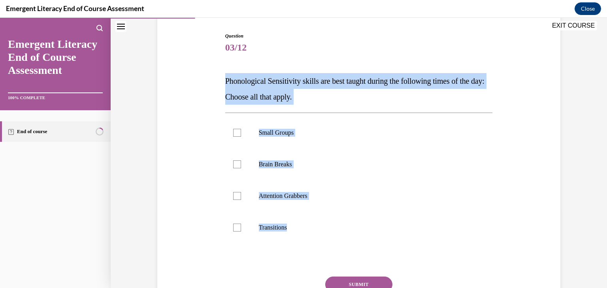
drag, startPoint x: 329, startPoint y: 229, endPoint x: 217, endPoint y: 81, distance: 186.0
click at [199, 81] on div "Question 03/12 Phonological Sensitivity skills are best taught during the follo…" at bounding box center [358, 175] width 407 height 333
click at [330, 120] on label "Small Groups" at bounding box center [359, 133] width 268 height 32
click at [241, 129] on input "Small Groups" at bounding box center [237, 133] width 8 height 8
checkbox input "true"
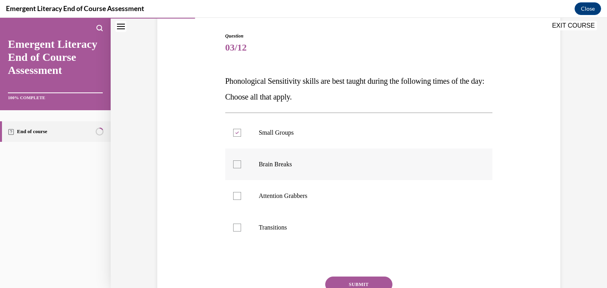
click at [329, 154] on label "Brain Breaks" at bounding box center [359, 165] width 268 height 32
click at [241, 161] on input "Brain Breaks" at bounding box center [237, 165] width 8 height 8
checkbox input "true"
click at [333, 193] on p "Attention Grabbers" at bounding box center [366, 196] width 214 height 8
click at [241, 193] on input "Attention Grabbers" at bounding box center [237, 196] width 8 height 8
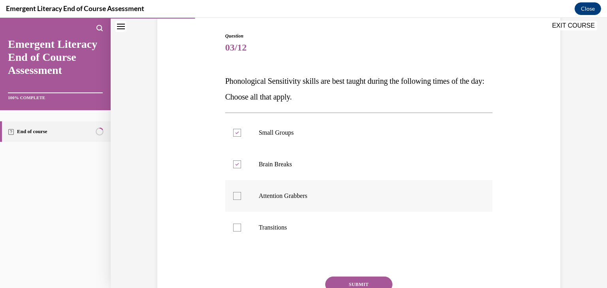
checkbox input "true"
click at [335, 233] on label "Transitions" at bounding box center [359, 228] width 268 height 32
click at [241, 232] on input "Transitions" at bounding box center [237, 228] width 8 height 8
checkbox input "true"
click at [368, 282] on button "SUBMIT" at bounding box center [358, 285] width 67 height 16
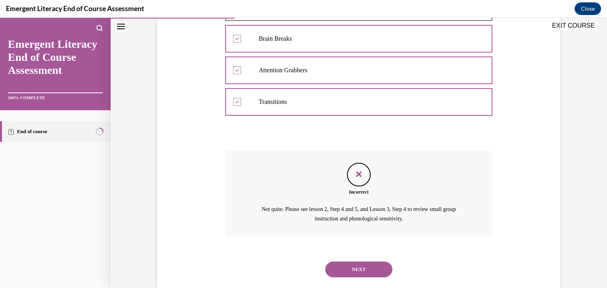
scroll to position [220, 0]
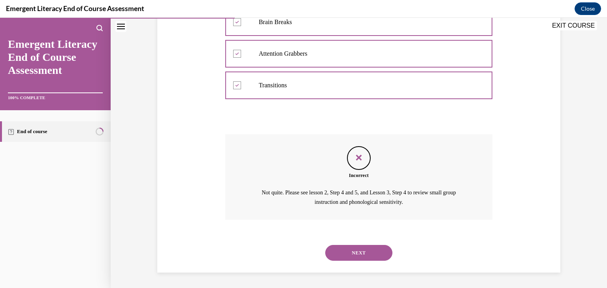
click at [363, 251] on button "NEXT" at bounding box center [358, 253] width 67 height 16
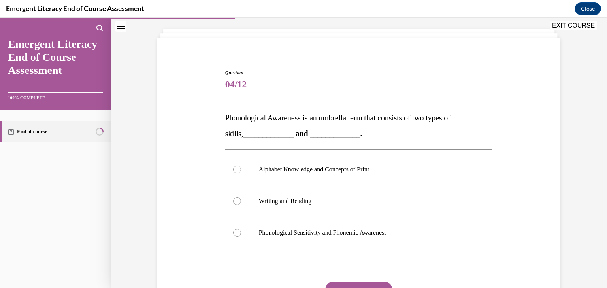
scroll to position [63, 0]
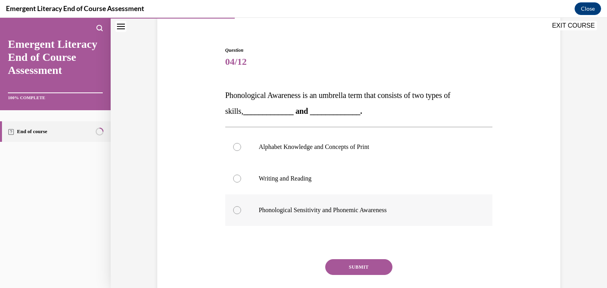
click at [365, 214] on p "Phonological Sensitivity and Phonemic Awareness" at bounding box center [366, 210] width 214 height 8
click at [241, 214] on input "Phonological Sensitivity and Phonemic Awareness" at bounding box center [237, 210] width 8 height 8
radio input "true"
click at [371, 264] on button "SUBMIT" at bounding box center [358, 267] width 67 height 16
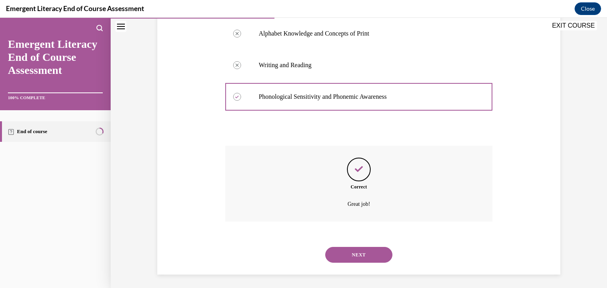
scroll to position [179, 0]
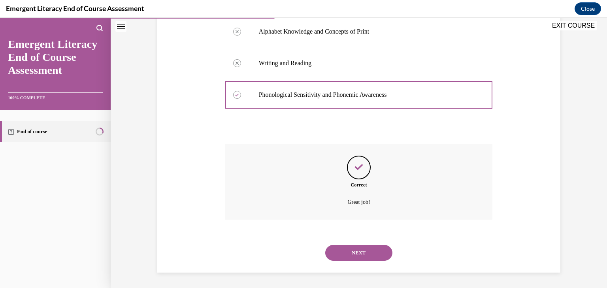
click at [368, 255] on button "NEXT" at bounding box center [358, 253] width 67 height 16
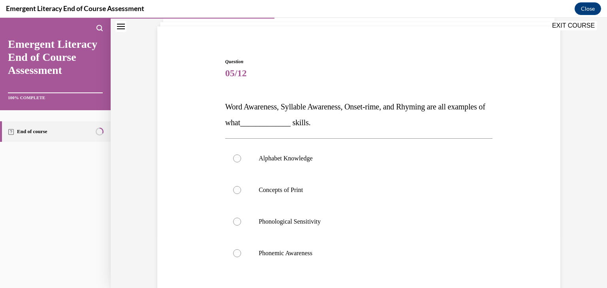
scroll to position [53, 0]
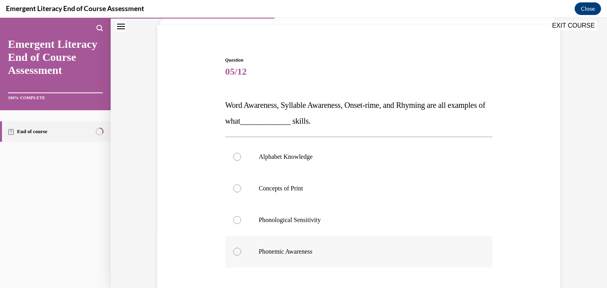
click at [314, 251] on p "Phonemic Awareness" at bounding box center [366, 252] width 214 height 8
click at [241, 251] on input "Phonemic Awareness" at bounding box center [237, 252] width 8 height 8
radio input "true"
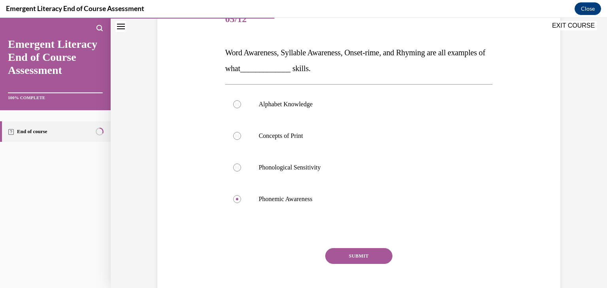
scroll to position [107, 0]
click at [384, 253] on button "SUBMIT" at bounding box center [358, 256] width 67 height 16
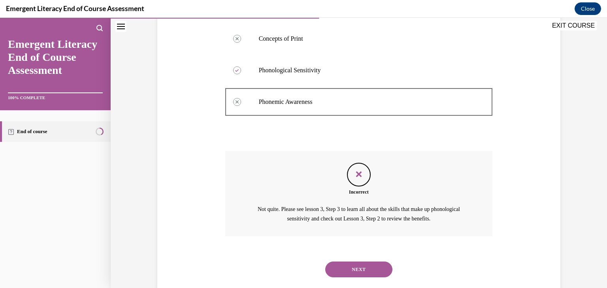
scroll to position [220, 0]
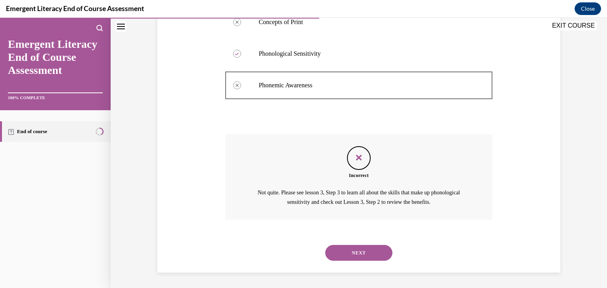
click at [349, 253] on button "NEXT" at bounding box center [358, 253] width 67 height 16
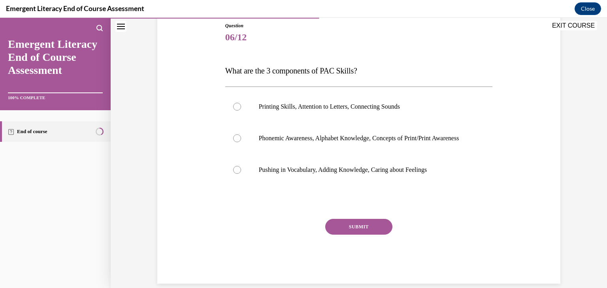
click at [567, 26] on button "EXIT COURSE" at bounding box center [573, 25] width 47 height 9
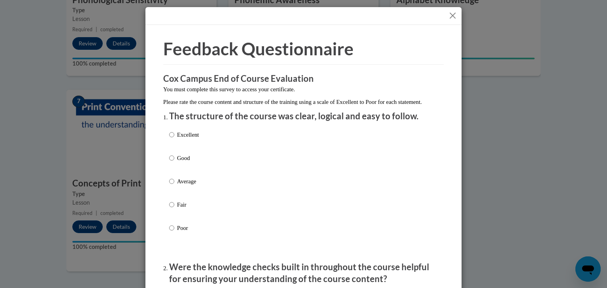
click at [206, 140] on div "Excellent Good Average Fair Poor" at bounding box center [303, 191] width 269 height 129
click at [188, 150] on label "Excellent" at bounding box center [184, 140] width 30 height 21
click at [174, 139] on input "Excellent" at bounding box center [171, 134] width 5 height 9
radio input "true"
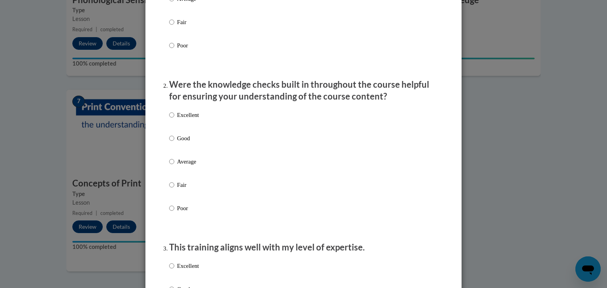
click at [191, 128] on label "Excellent" at bounding box center [184, 121] width 30 height 21
click at [174, 119] on input "Excellent" at bounding box center [171, 115] width 5 height 9
radio input "true"
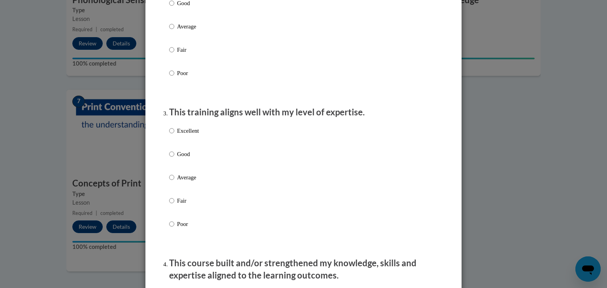
click at [191, 146] on label "Excellent" at bounding box center [184, 137] width 30 height 21
click at [174, 135] on input "Excellent" at bounding box center [171, 131] width 5 height 9
radio input "true"
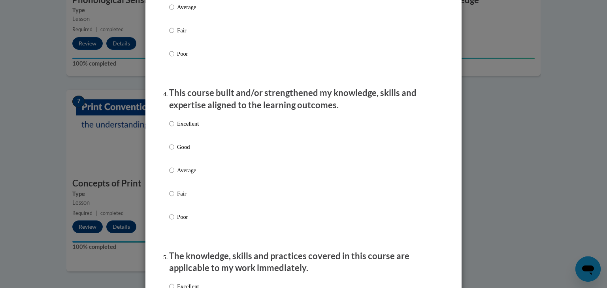
click at [196, 128] on p "Excellent" at bounding box center [188, 123] width 22 height 9
click at [174, 128] on input "Excellent" at bounding box center [171, 123] width 5 height 9
radio input "true"
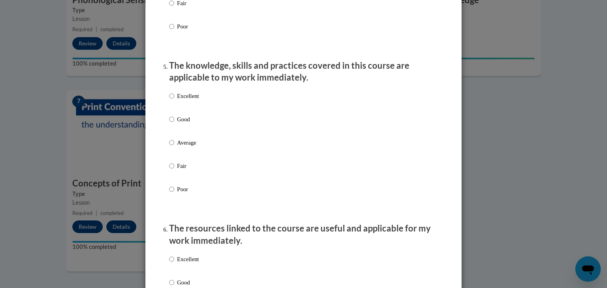
click at [193, 111] on label "Excellent" at bounding box center [184, 102] width 30 height 21
click at [174, 100] on input "Excellent" at bounding box center [171, 96] width 5 height 9
radio input "true"
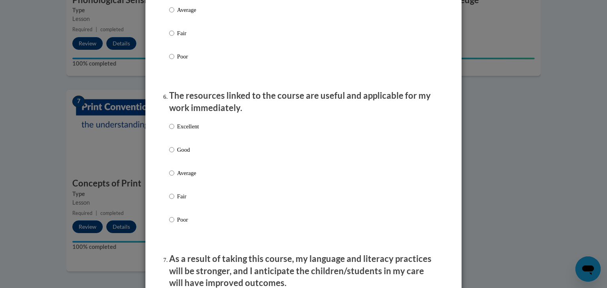
click at [193, 131] on p "Excellent" at bounding box center [188, 126] width 22 height 9
click at [174, 131] on input "Excellent" at bounding box center [171, 126] width 5 height 9
radio input "true"
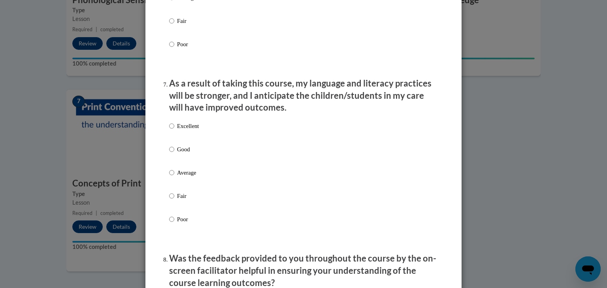
scroll to position [991, 0]
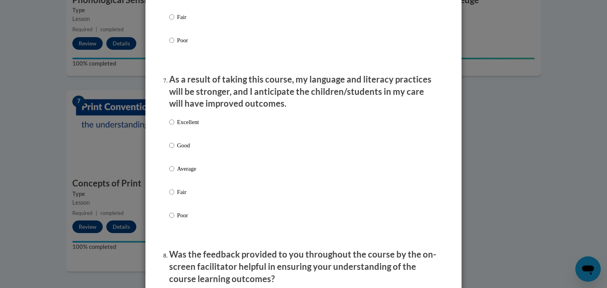
click at [203, 126] on div "Excellent Good Average Fair Poor" at bounding box center [303, 178] width 269 height 129
click at [192, 127] on p "Excellent" at bounding box center [188, 122] width 22 height 9
click at [174, 127] on input "Excellent" at bounding box center [171, 122] width 5 height 9
radio input "true"
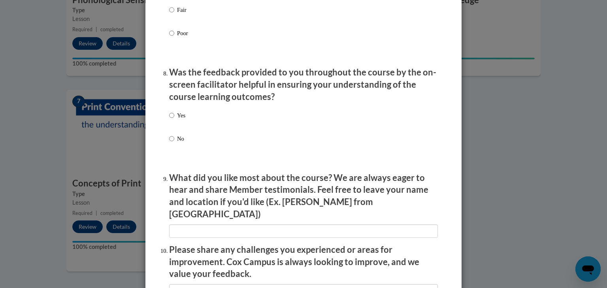
click at [188, 125] on div "Yes No" at bounding box center [303, 136] width 269 height 59
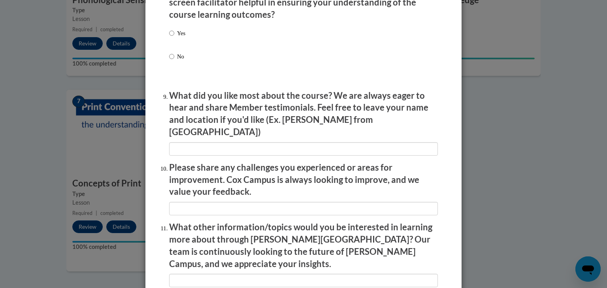
scroll to position [1257, 0]
click at [169, 37] on input "Yes" at bounding box center [171, 32] width 5 height 9
radio input "true"
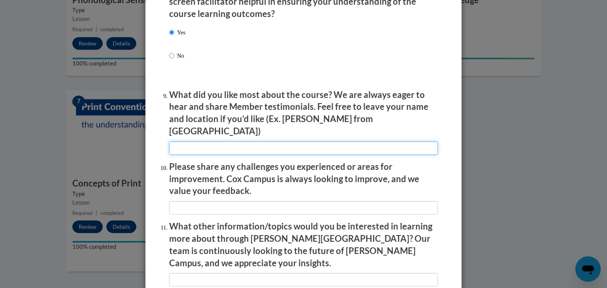
click at [238, 142] on input "textbox" at bounding box center [303, 148] width 269 height 13
type input "I liked the informational videos and the option to retry answering questions"
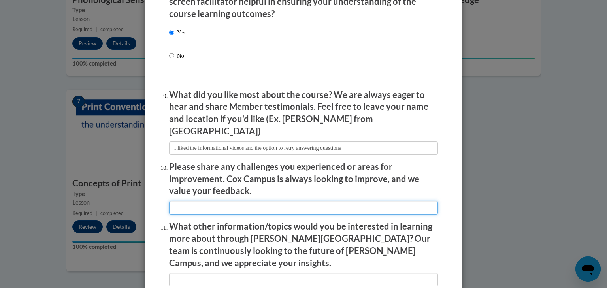
click at [231, 202] on input "textbox" at bounding box center [303, 207] width 269 height 13
type input "n/a"
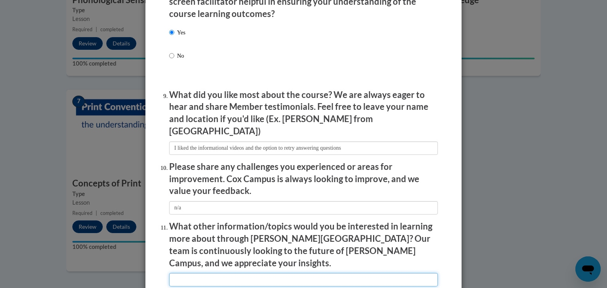
click at [226, 273] on input "textbox" at bounding box center [303, 279] width 269 height 13
type input "n/a"
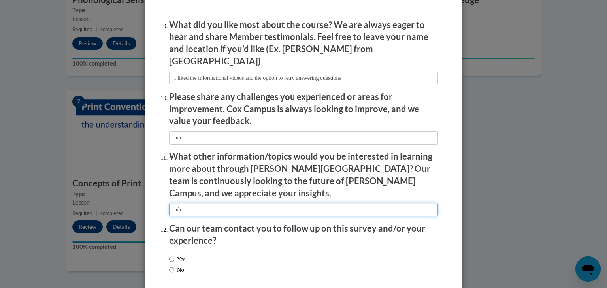
scroll to position [1356, 0]
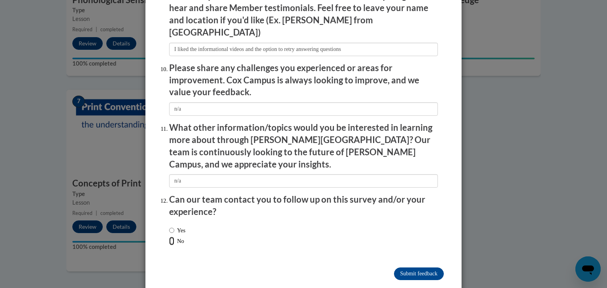
click at [169, 237] on input "No" at bounding box center [171, 241] width 5 height 9
radio input "true"
click at [401, 268] on input "Submit feedback" at bounding box center [419, 274] width 50 height 13
